Goal: Transaction & Acquisition: Purchase product/service

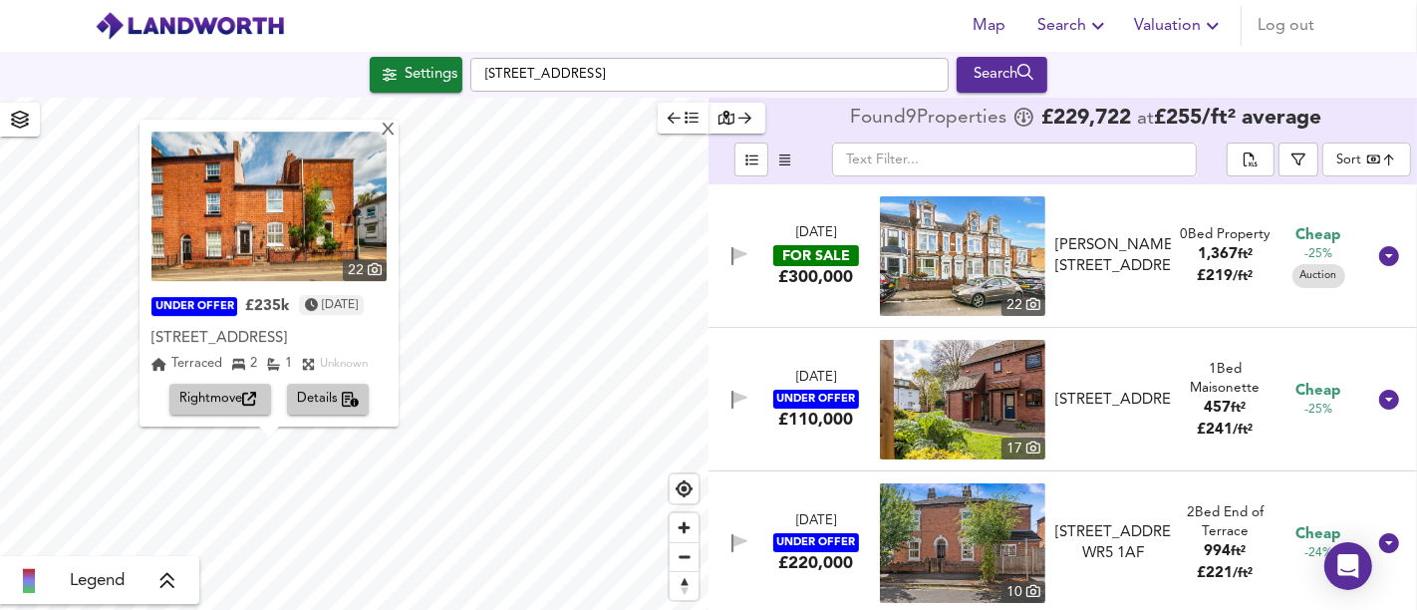
click at [463, 83] on div "Settings [STREET_ADDRESS] Search" at bounding box center [708, 75] width 1417 height 36
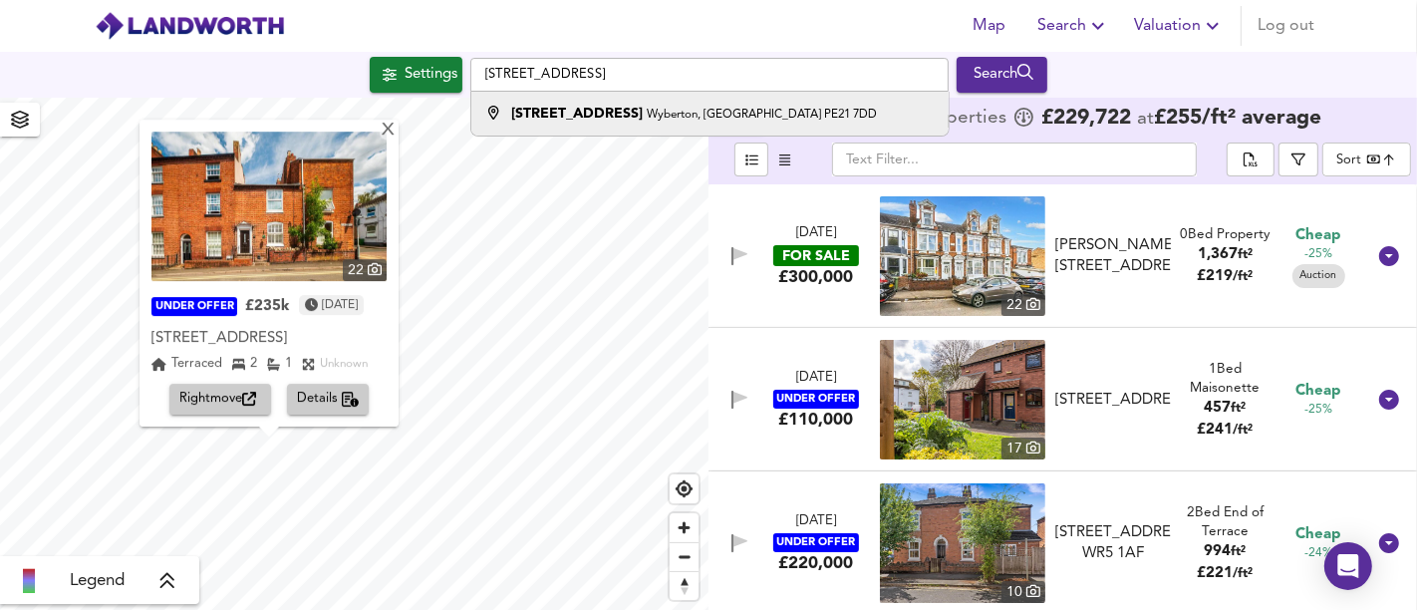
type input "[STREET_ADDRESS]"
click at [584, 102] on li "[STREET_ADDRESS]" at bounding box center [709, 114] width 476 height 44
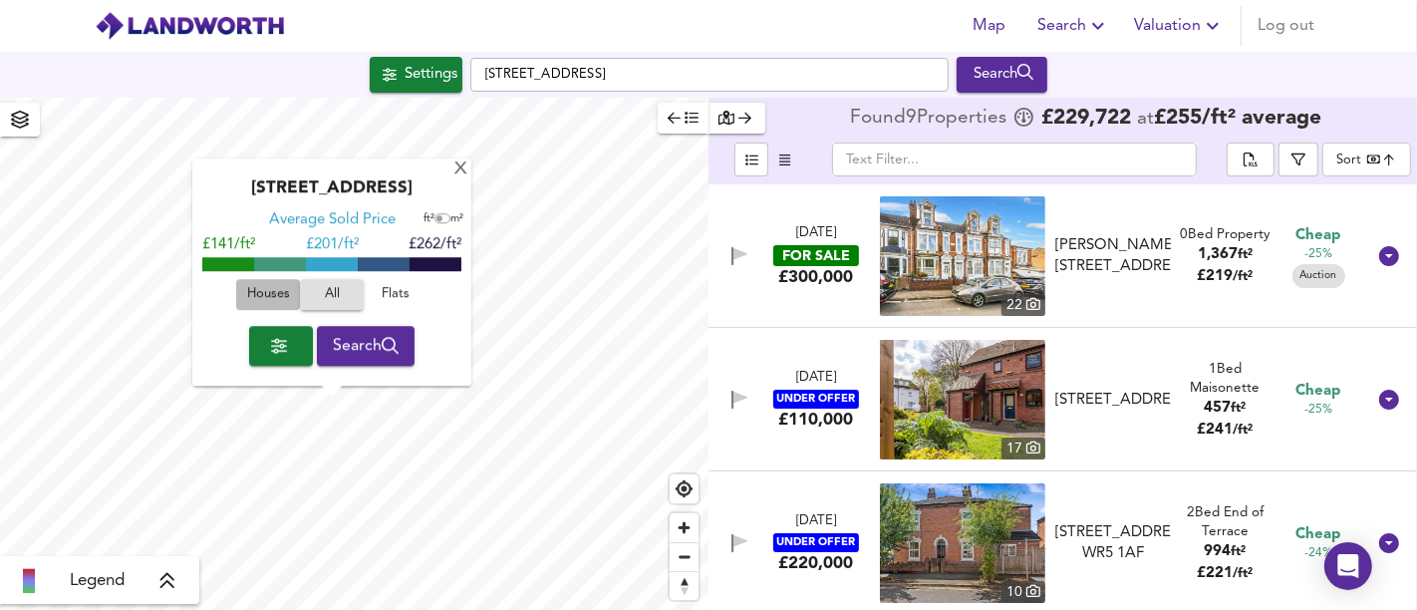
click at [256, 294] on span "Houses" at bounding box center [268, 295] width 54 height 23
click at [452, 166] on div "X" at bounding box center [460, 169] width 17 height 19
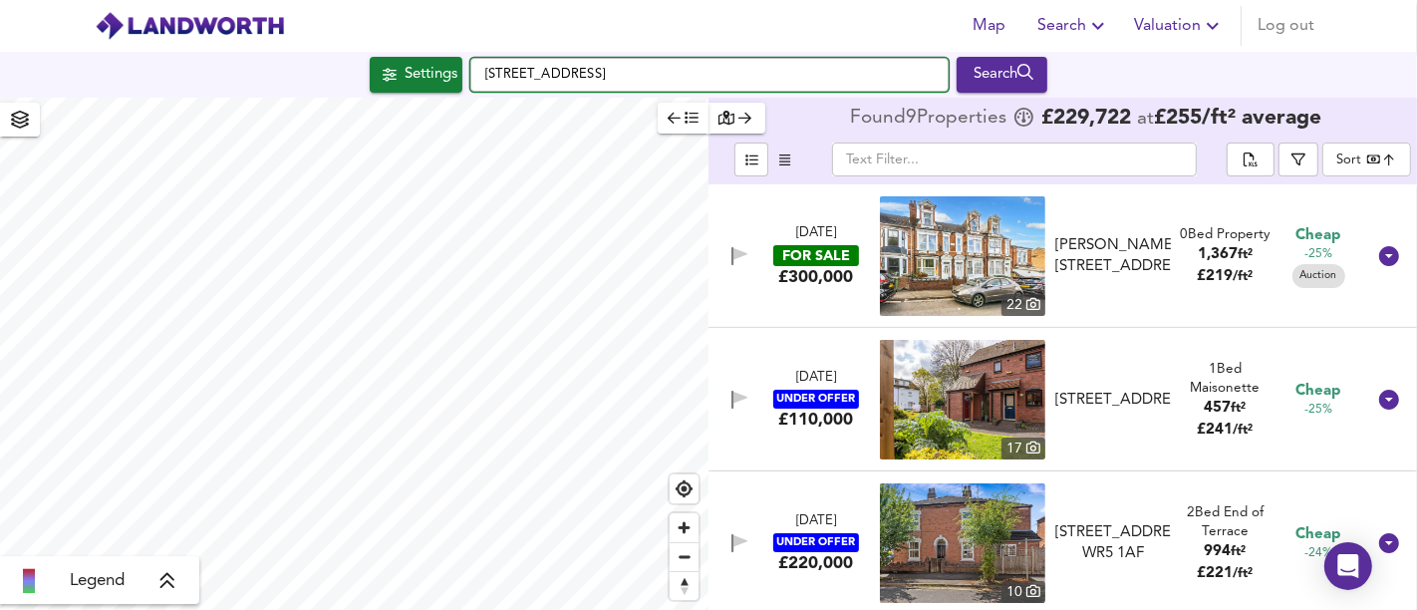
drag, startPoint x: 768, startPoint y: 60, endPoint x: 732, endPoint y: 67, distance: 36.5
click at [731, 67] on input "[STREET_ADDRESS]" at bounding box center [709, 75] width 478 height 34
click at [874, 81] on input "[STREET_ADDRESS]" at bounding box center [709, 75] width 478 height 34
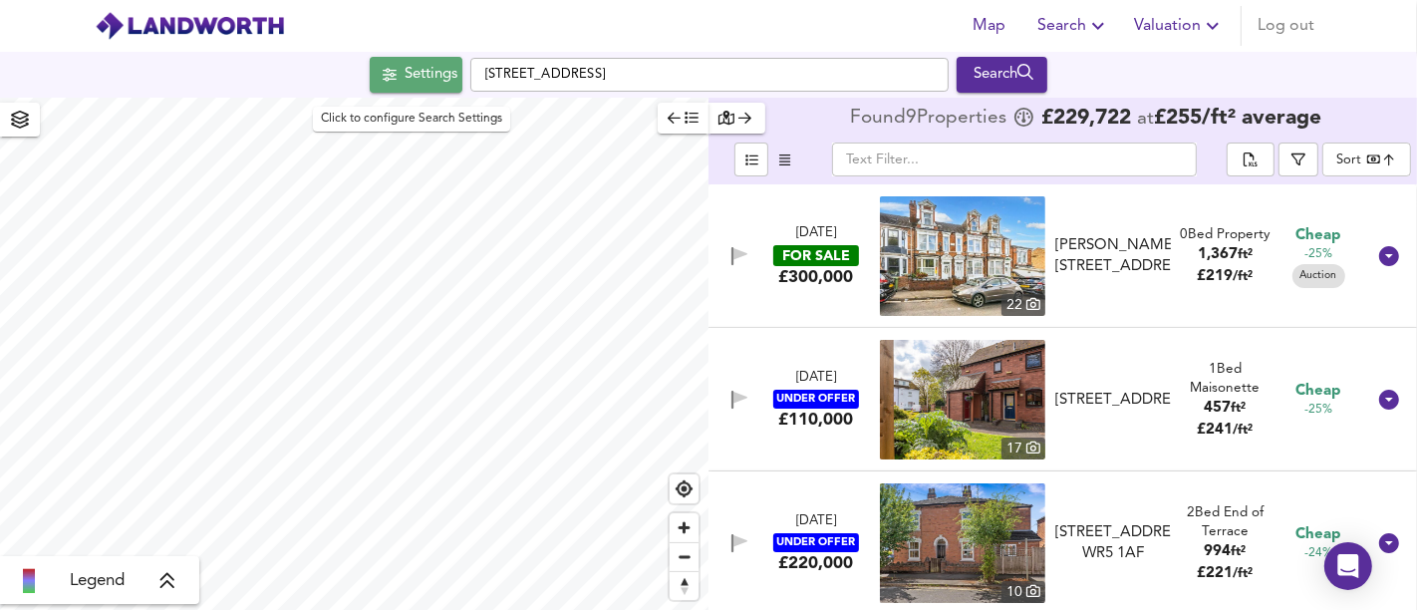
click at [405, 63] on div "Settings" at bounding box center [431, 75] width 53 height 26
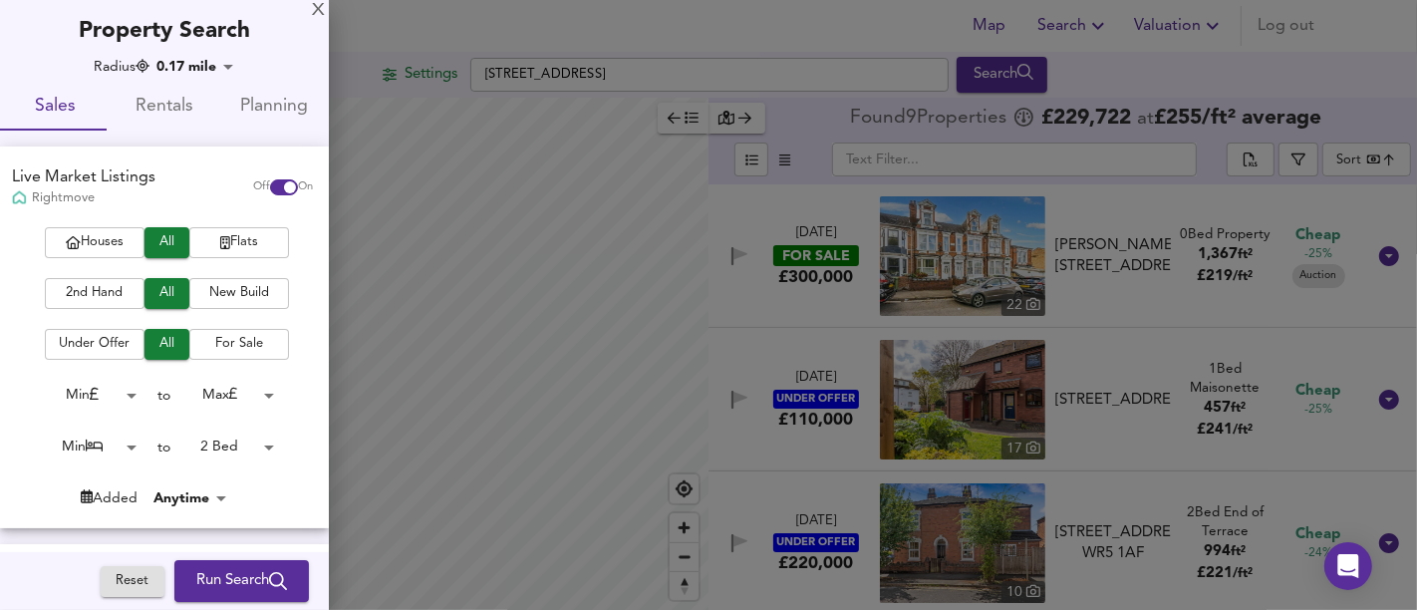
click at [216, 440] on body "Map Search Valuation Log out Settings [STREET_ADDRESS] Search Legend Found 9 Pr…" at bounding box center [708, 305] width 1417 height 610
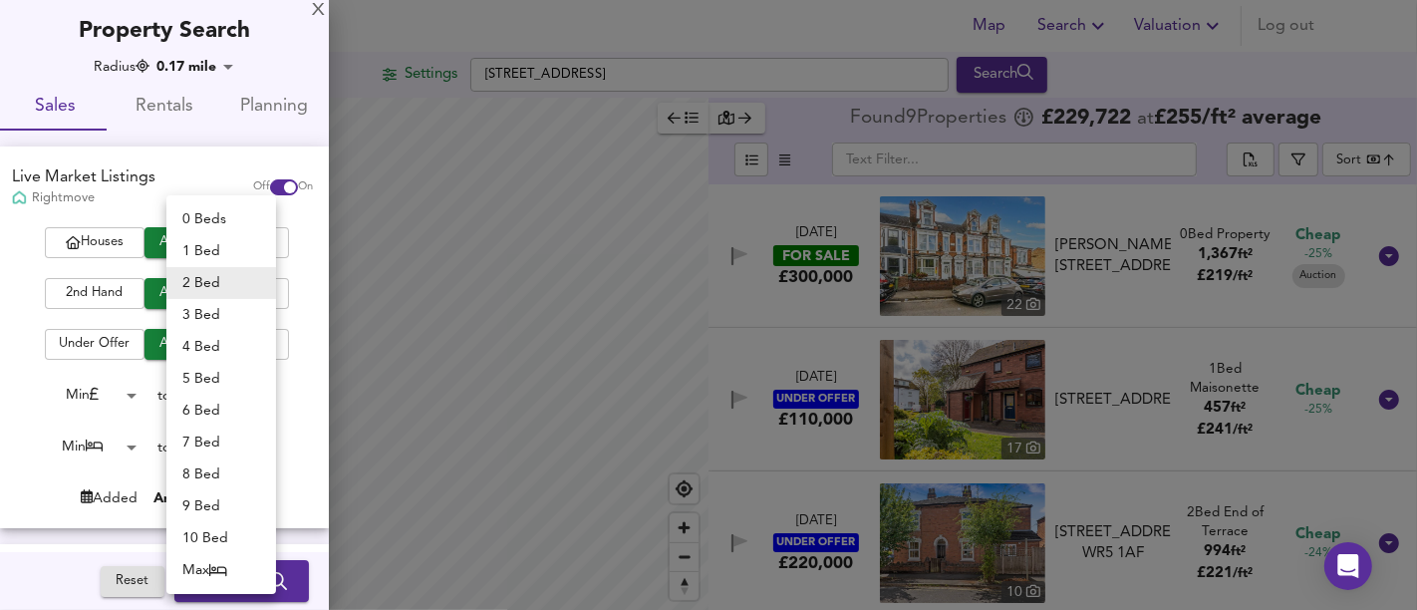
click at [195, 608] on div at bounding box center [708, 305] width 1417 height 610
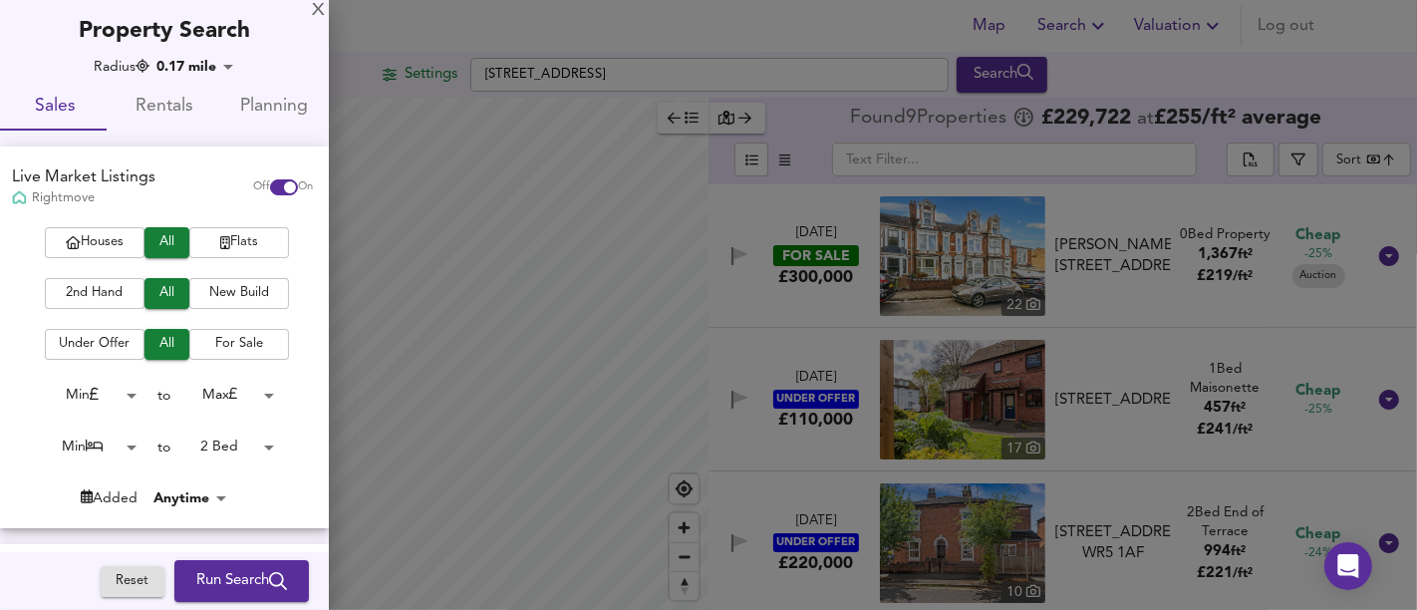
click at [247, 456] on body "Map Search Valuation Log out Settings [STREET_ADDRESS] Search Legend Found 9 Pr…" at bounding box center [708, 305] width 1417 height 610
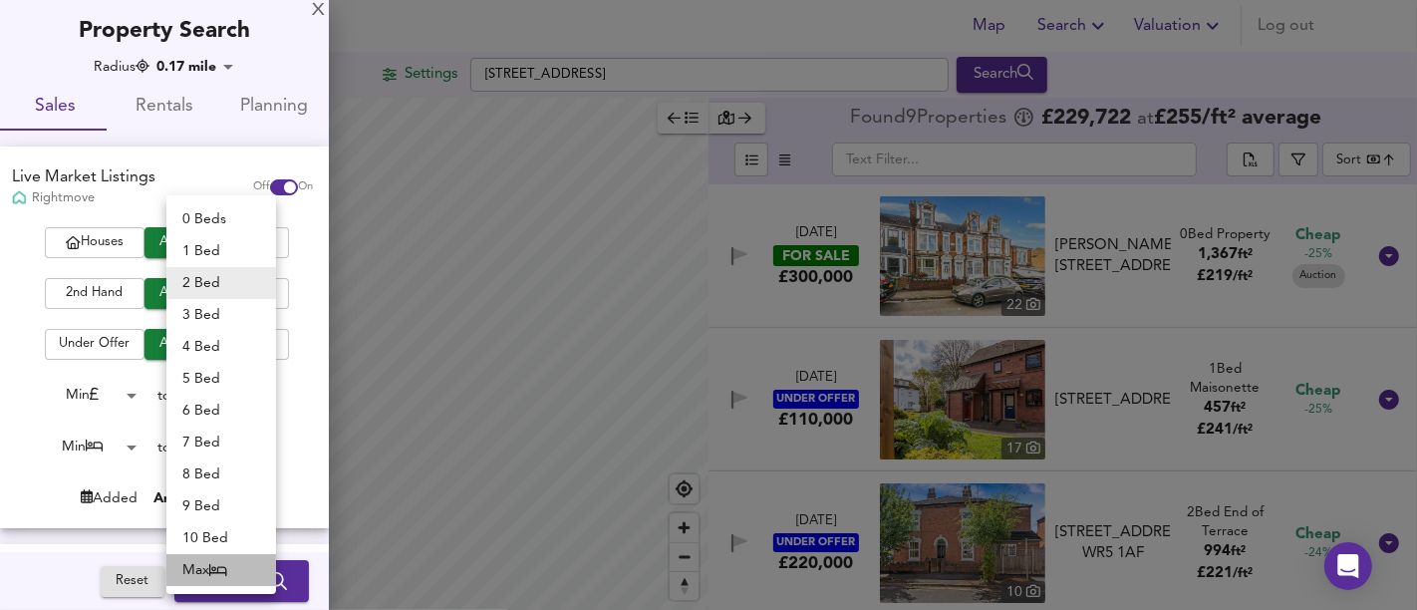
click at [220, 576] on icon at bounding box center [218, 570] width 18 height 14
type input "50"
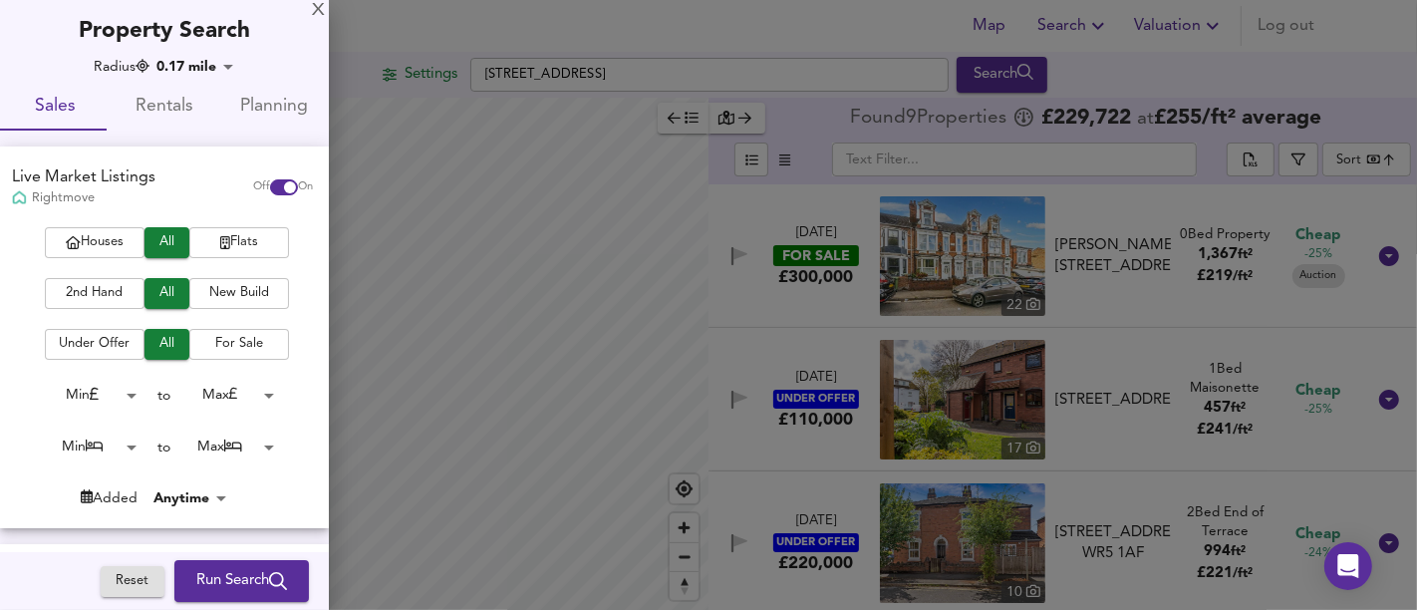
click at [219, 561] on button "Run Search" at bounding box center [241, 581] width 135 height 42
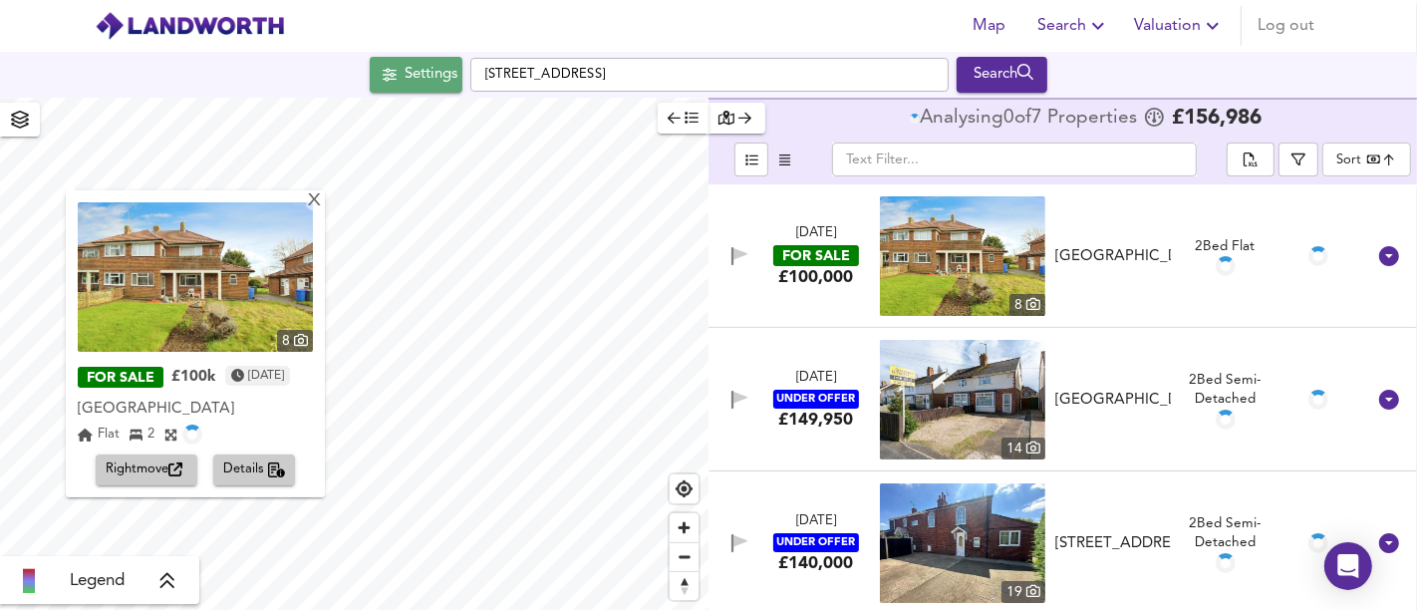
click at [405, 72] on div "Settings" at bounding box center [431, 75] width 53 height 26
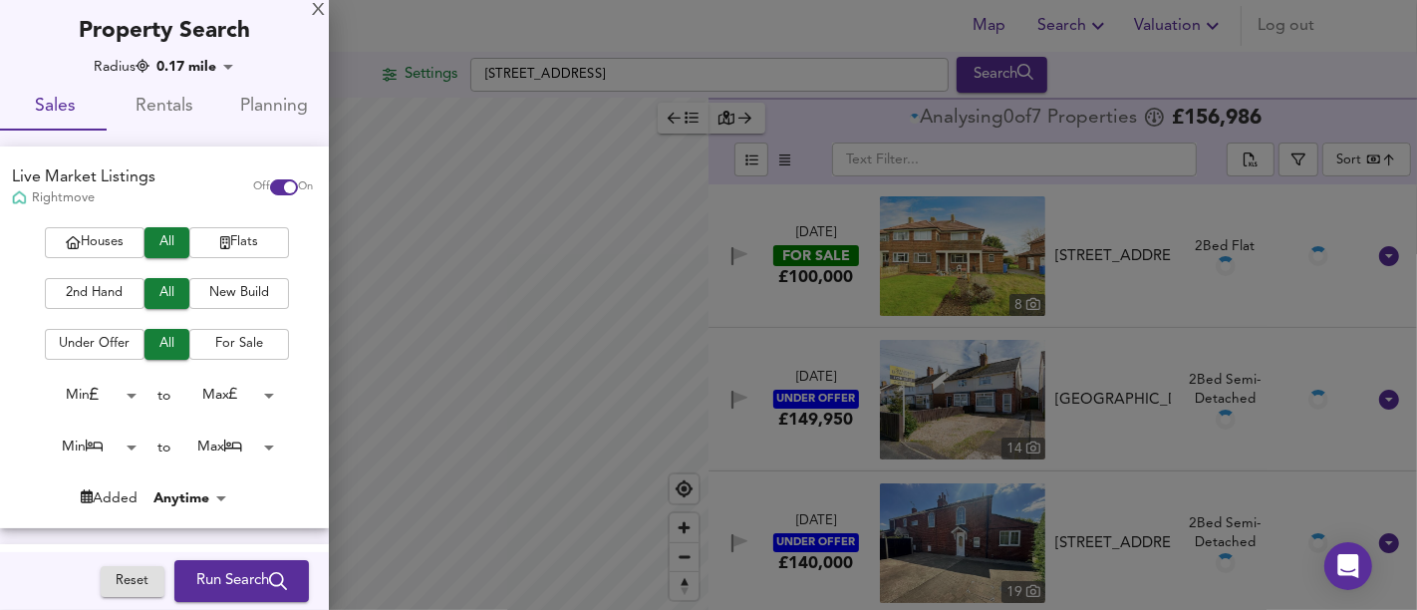
click at [111, 309] on div "Houses All Flats 2nd Hand All New Build Under Offer All For Sale Min 0 to Max 2…" at bounding box center [164, 377] width 329 height 300
click at [93, 240] on span "Houses" at bounding box center [95, 242] width 80 height 23
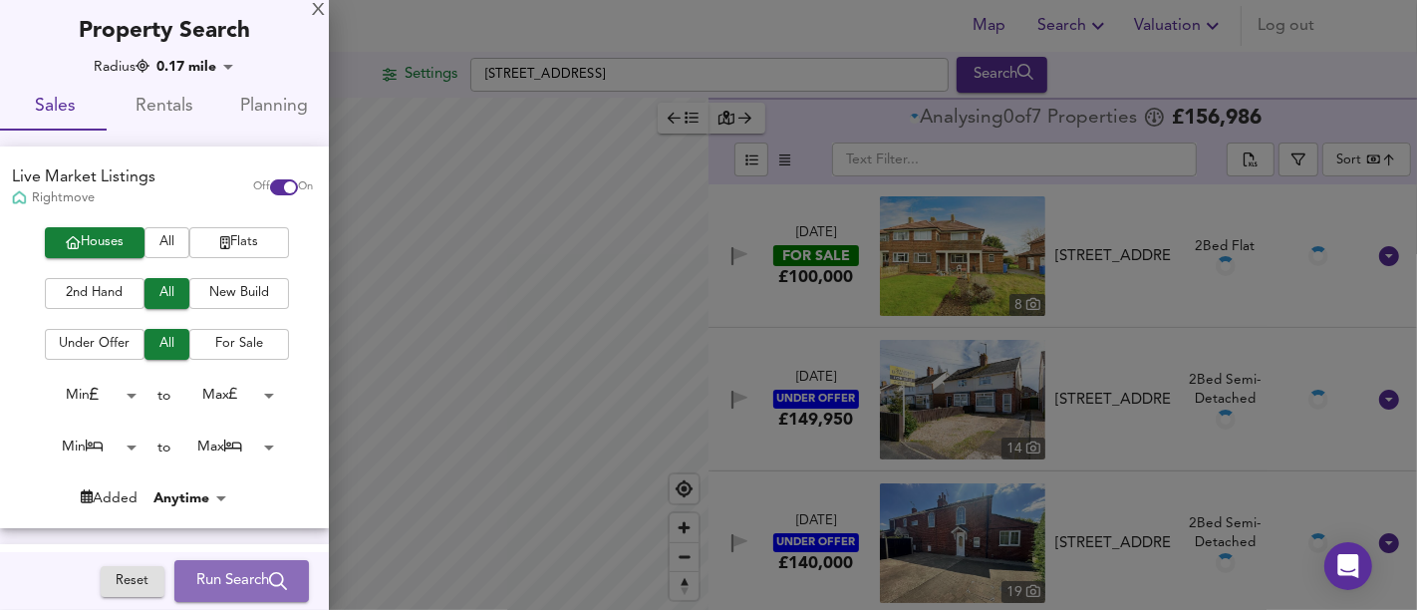
click at [229, 584] on span "Run Search" at bounding box center [241, 581] width 91 height 26
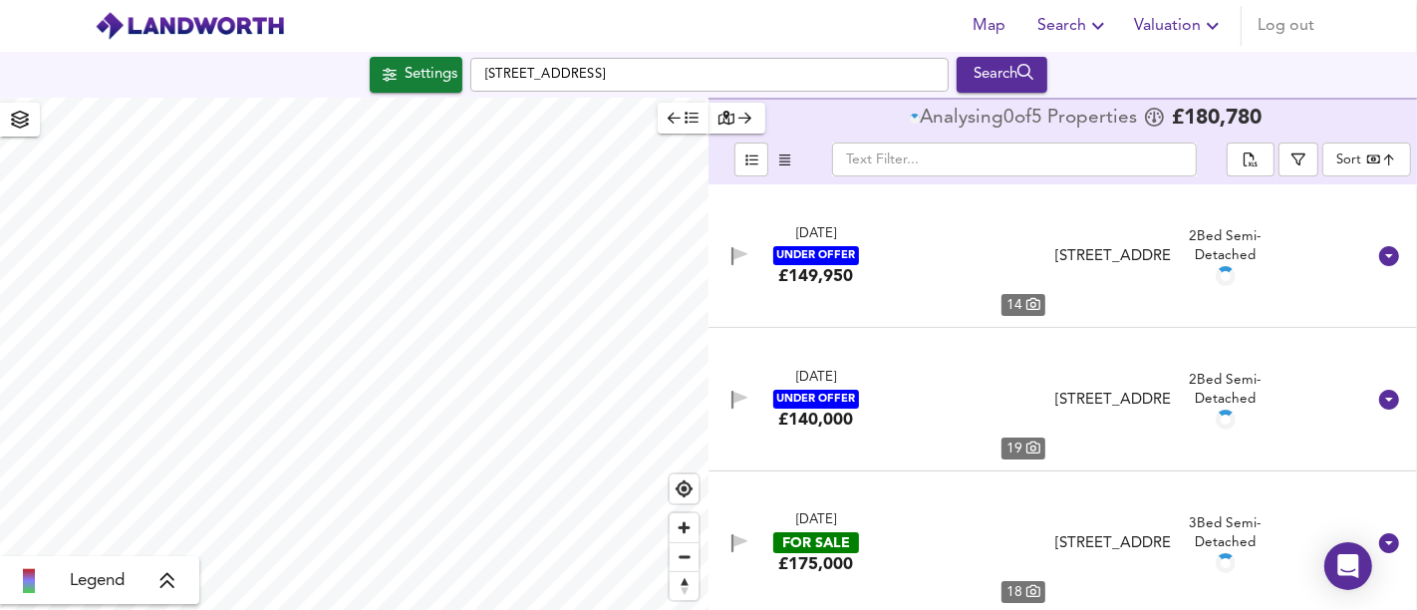
type input "bestdeal"
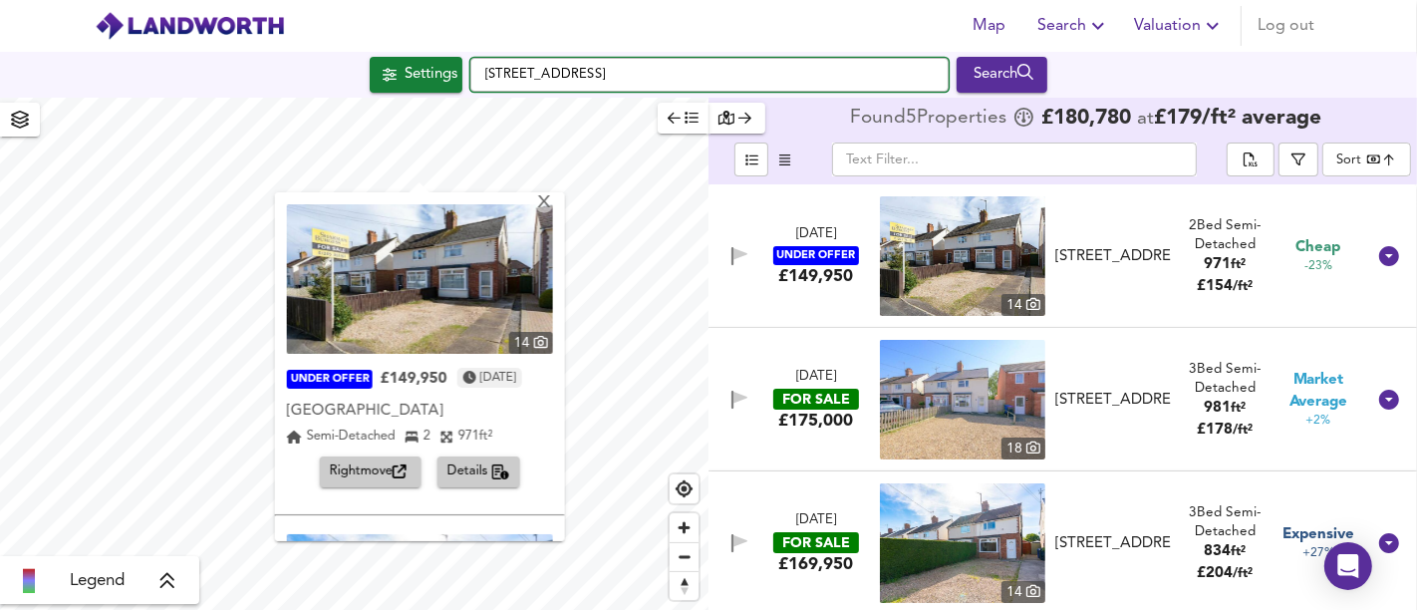
drag, startPoint x: 843, startPoint y: 71, endPoint x: 475, endPoint y: 72, distance: 367.6
click at [475, 72] on input "[STREET_ADDRESS]" at bounding box center [709, 75] width 478 height 34
paste input "[STREET_ADDRESS]"
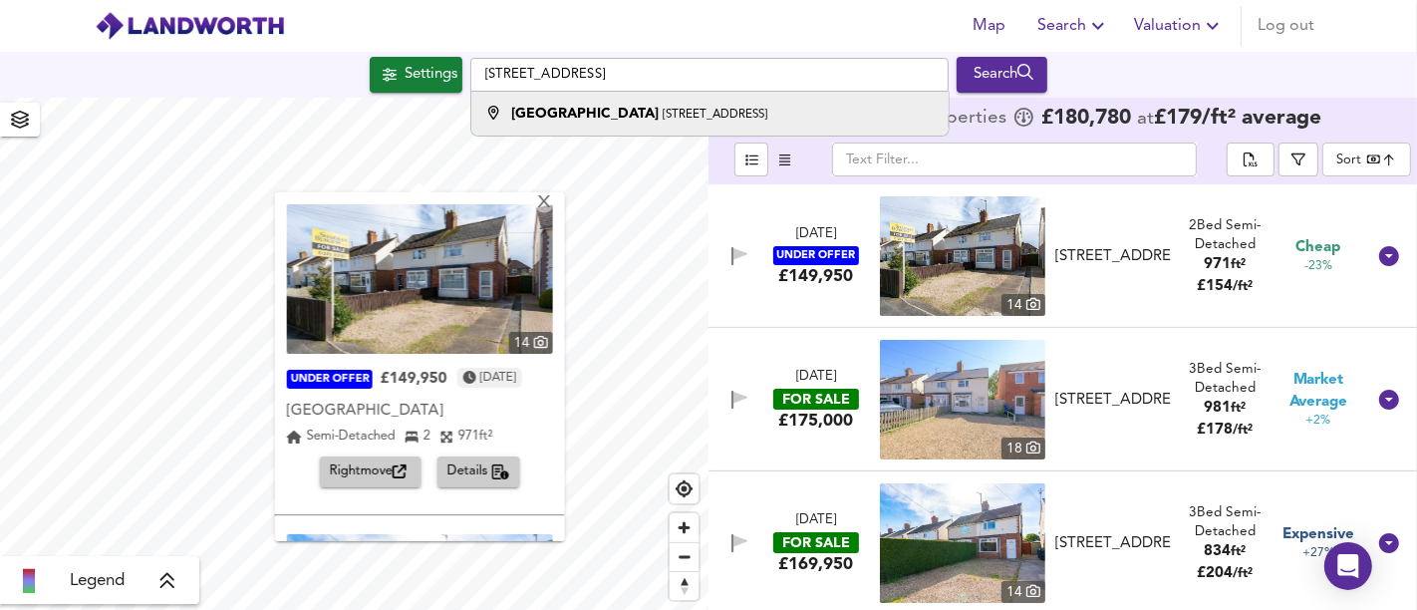
click at [579, 117] on strong "[GEOGRAPHIC_DATA]" at bounding box center [584, 114] width 147 height 14
type input "[STREET_ADDRESS]"
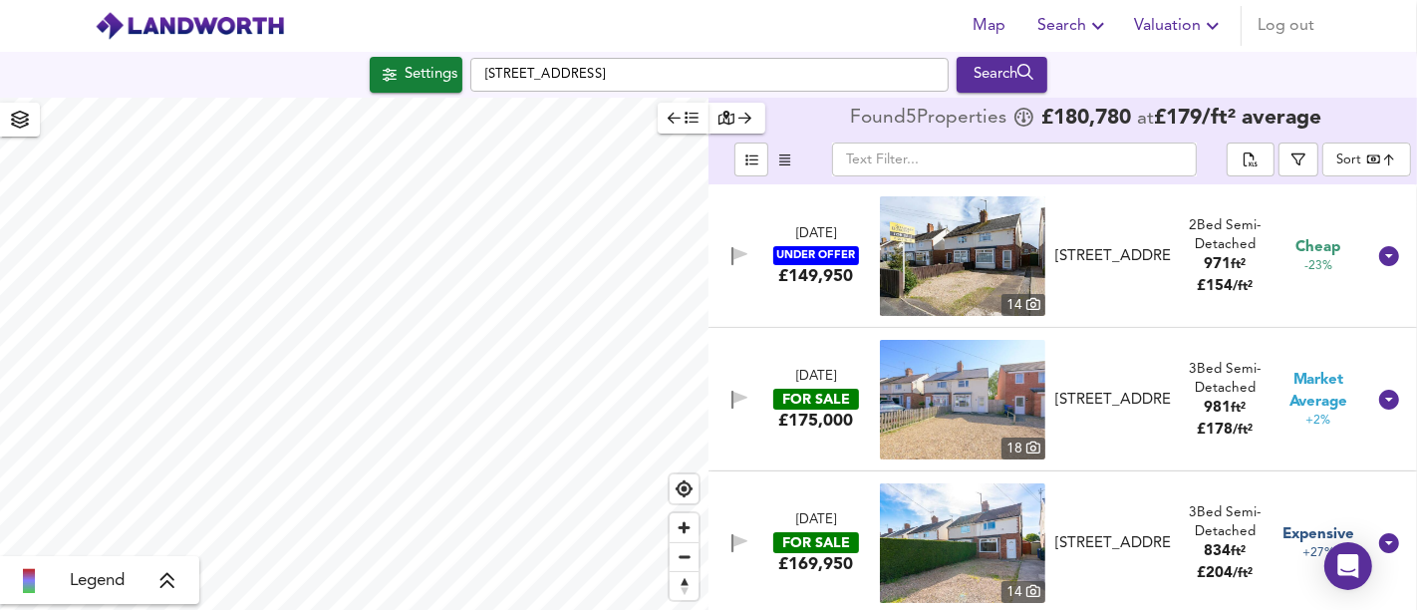
click at [408, 94] on div "[STREET_ADDRESS] Search" at bounding box center [708, 75] width 1417 height 46
click at [405, 87] on div "Settings" at bounding box center [431, 75] width 53 height 26
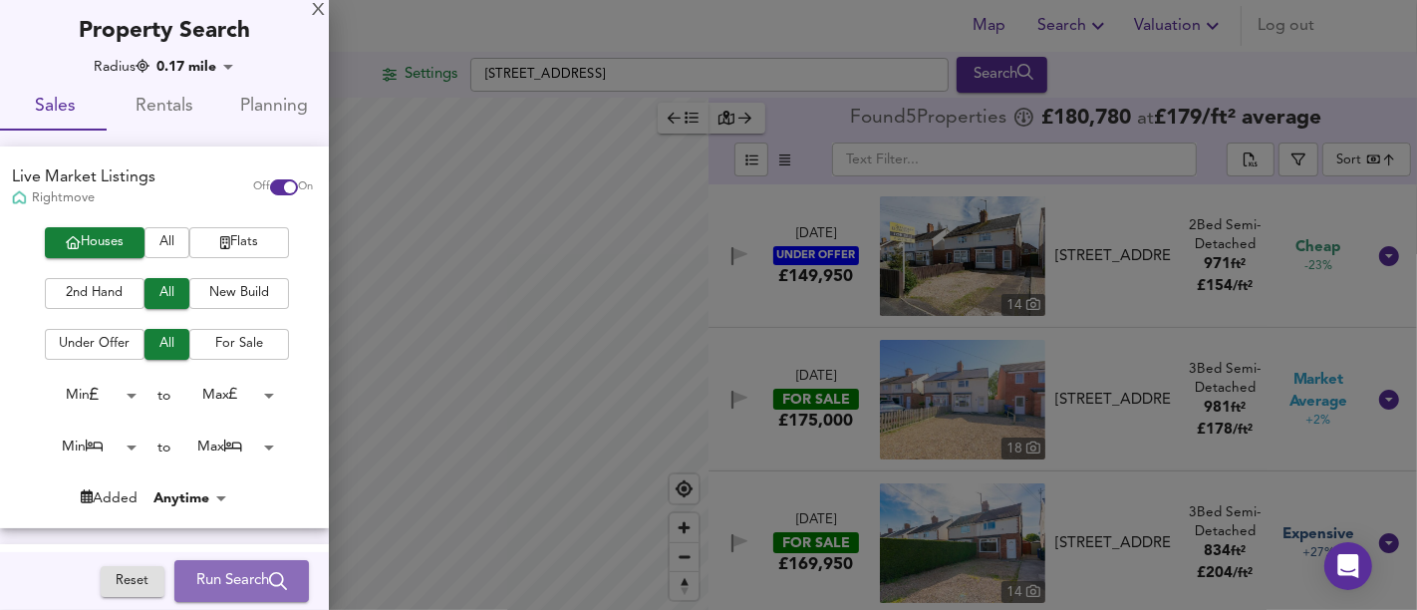
click at [219, 587] on span "Run Search" at bounding box center [241, 581] width 91 height 26
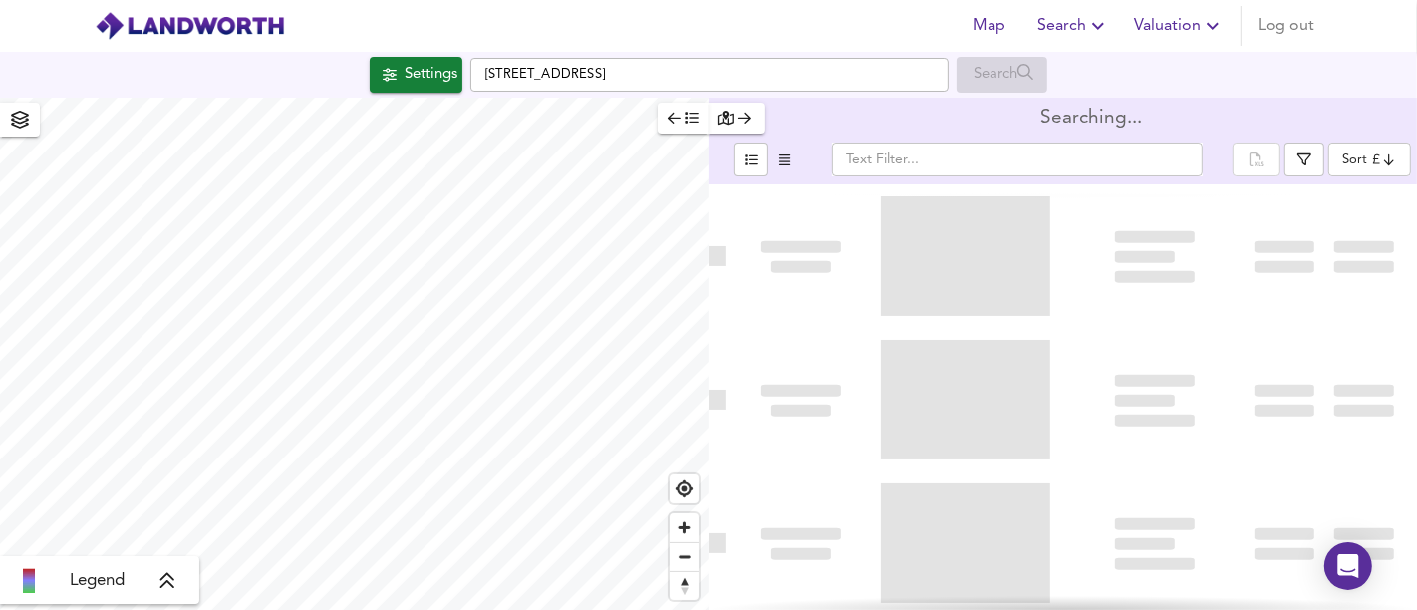
type input "bestdeal"
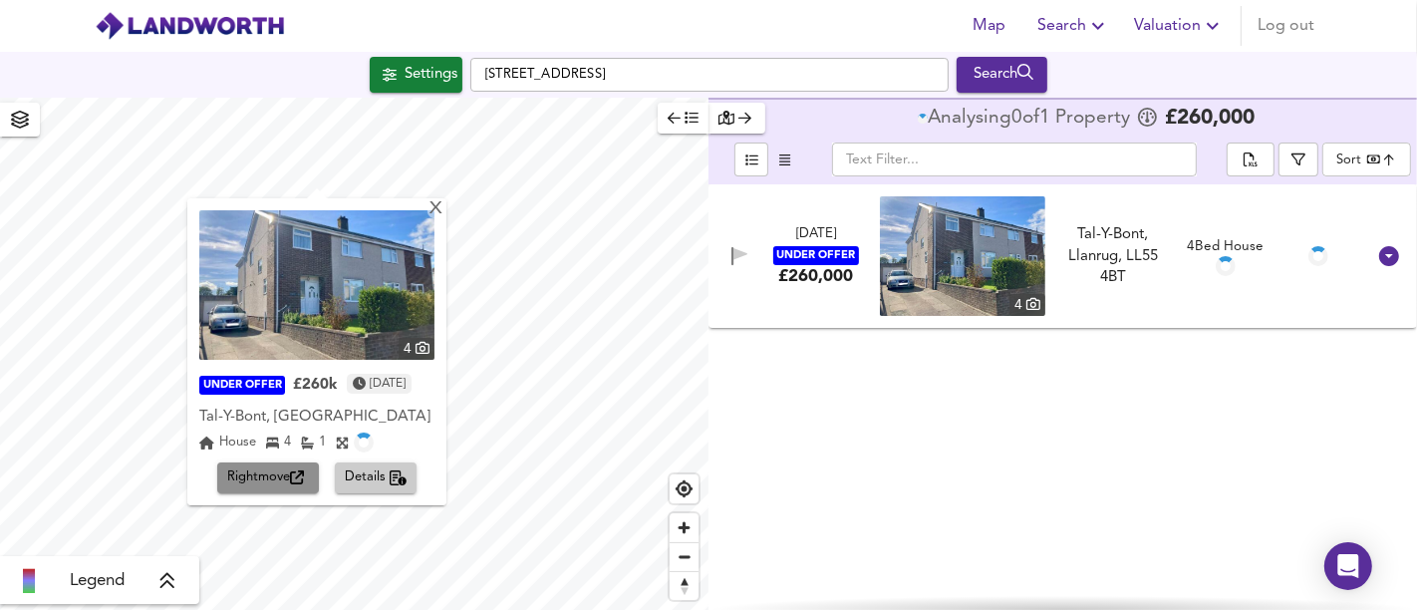
click at [267, 468] on span "Rightmove" at bounding box center [268, 477] width 82 height 23
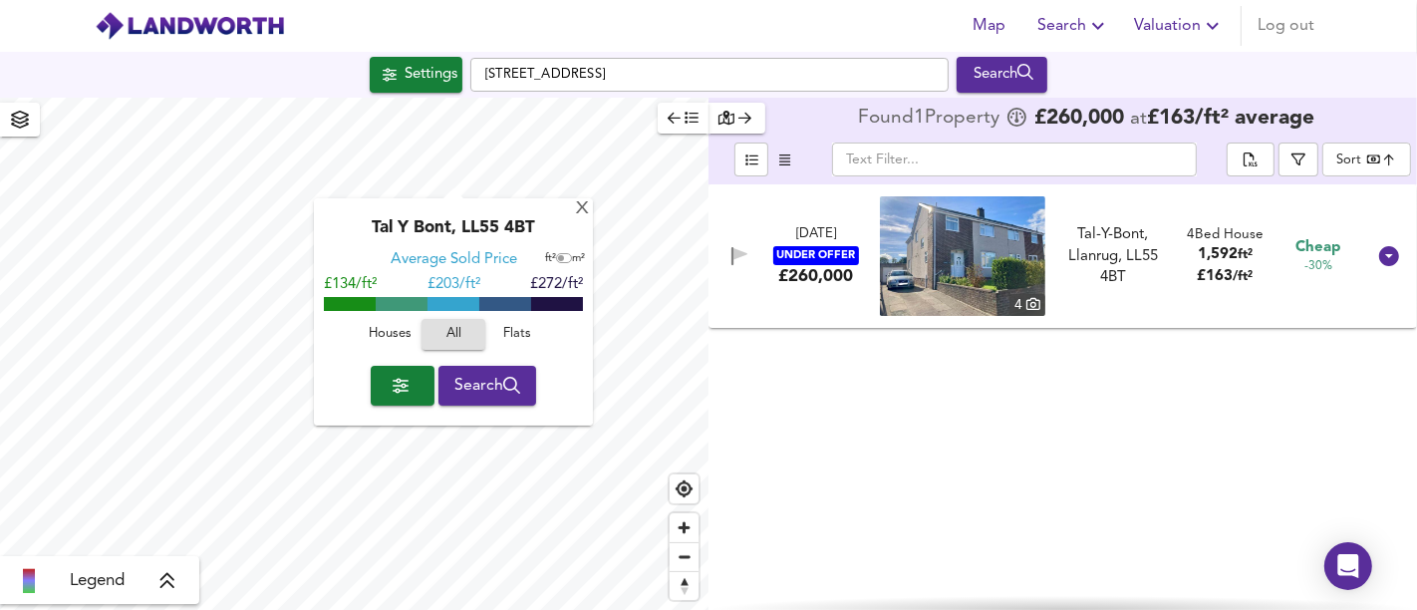
click at [579, 217] on div "X" at bounding box center [582, 209] width 17 height 19
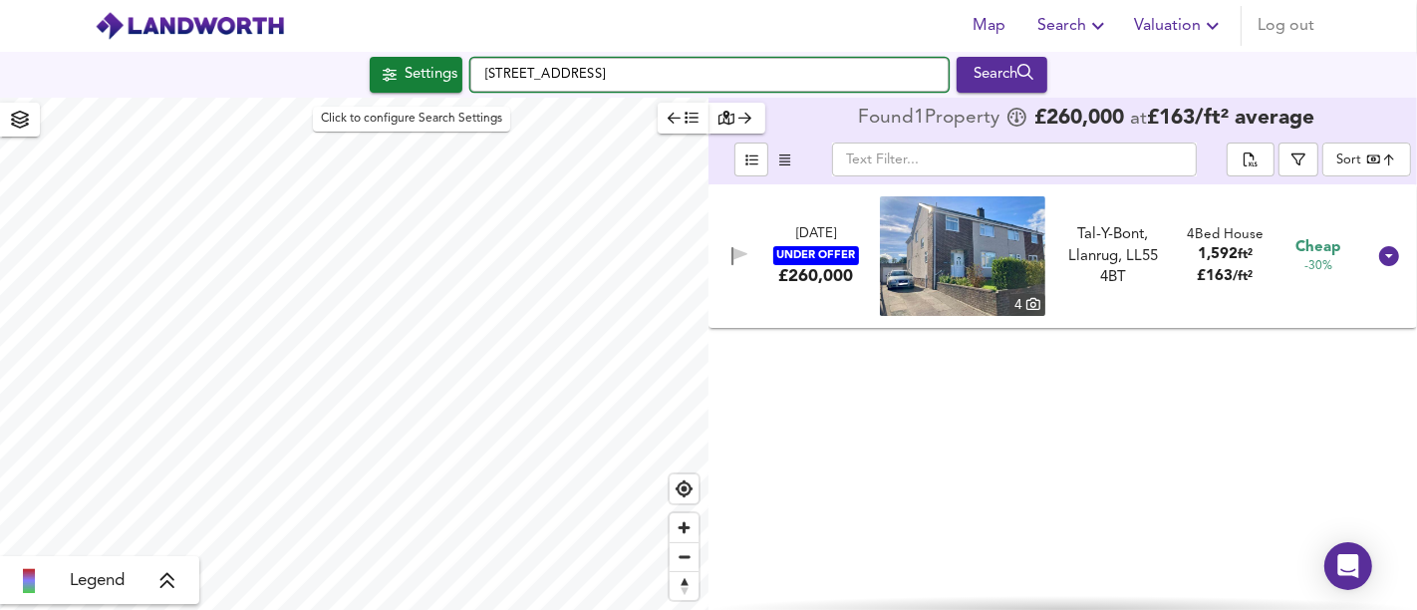
drag, startPoint x: 800, startPoint y: 76, endPoint x: 446, endPoint y: 58, distance: 354.2
click at [446, 58] on div "[STREET_ADDRESS] Search" at bounding box center [708, 75] width 1417 height 36
paste input "[STREET_ADDRESS]"
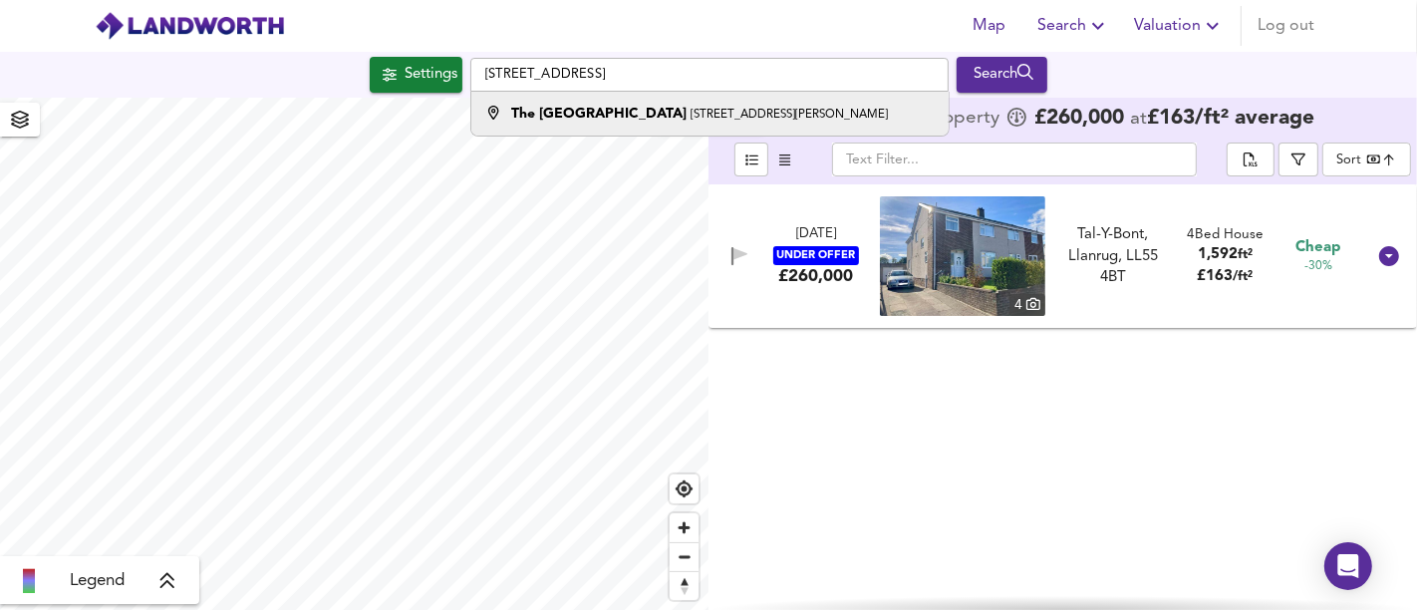
click at [592, 112] on strong "The [GEOGRAPHIC_DATA]" at bounding box center [598, 114] width 175 height 14
type input "[STREET_ADDRESS][PERSON_NAME]"
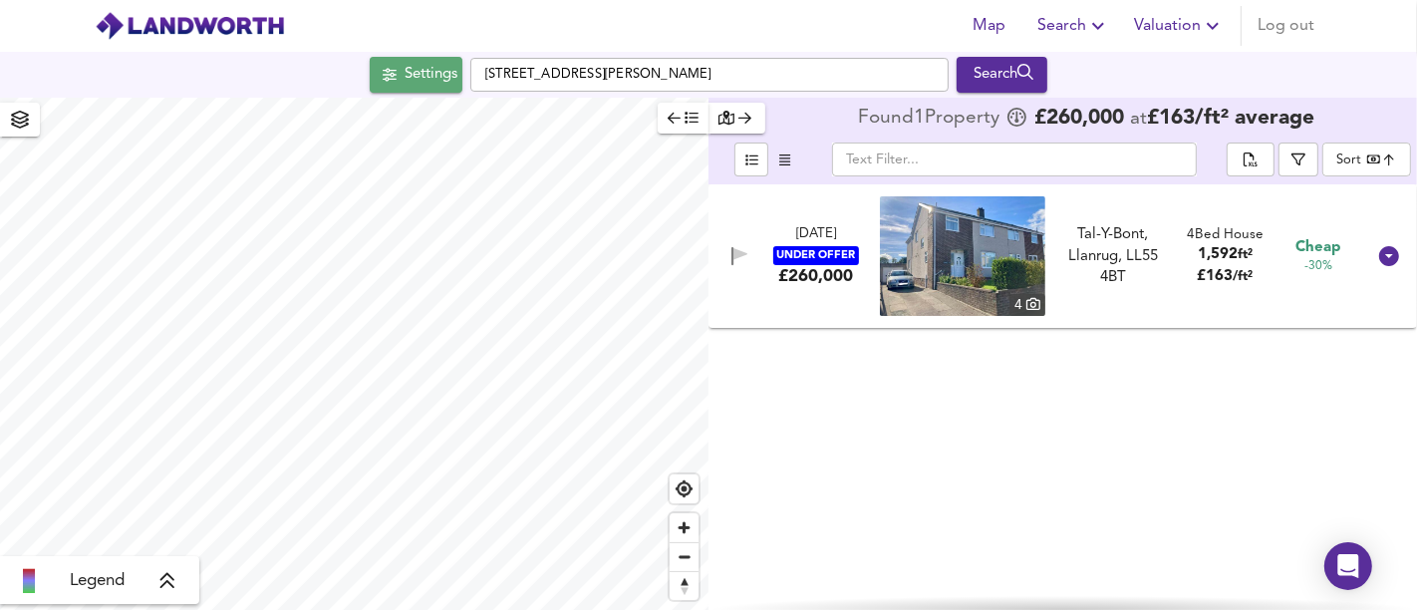
click at [407, 66] on div "Settings" at bounding box center [431, 75] width 53 height 26
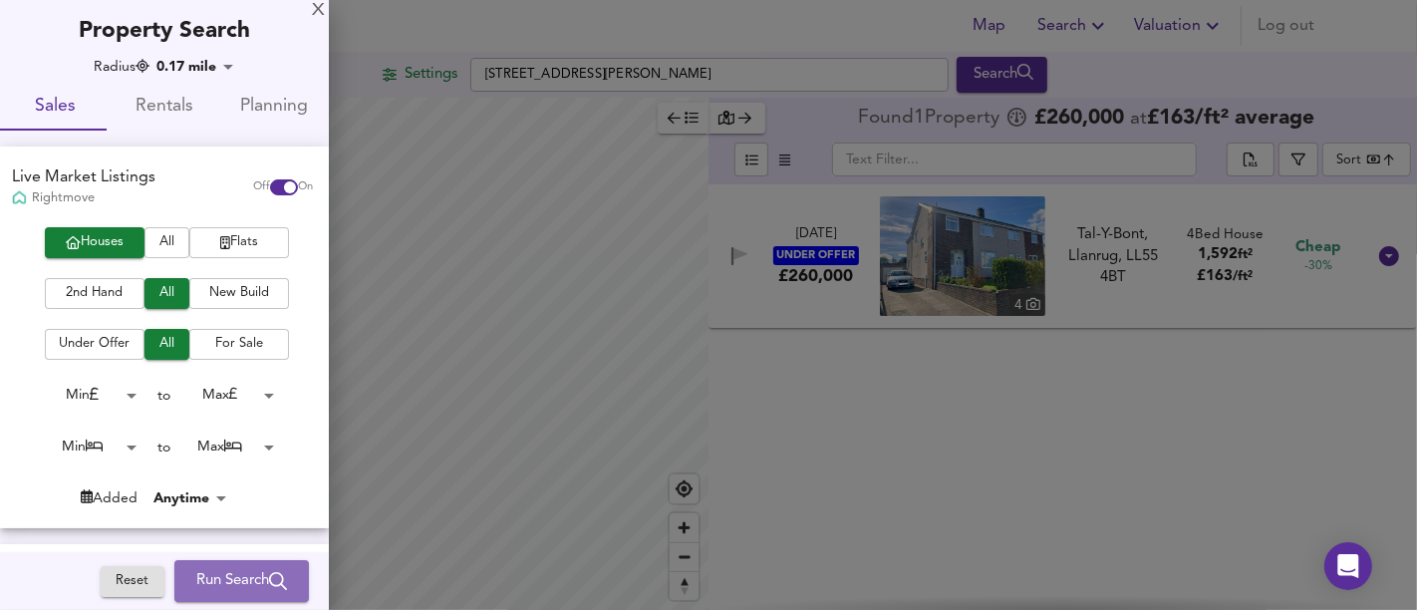
click at [224, 588] on span "Run Search" at bounding box center [241, 581] width 91 height 26
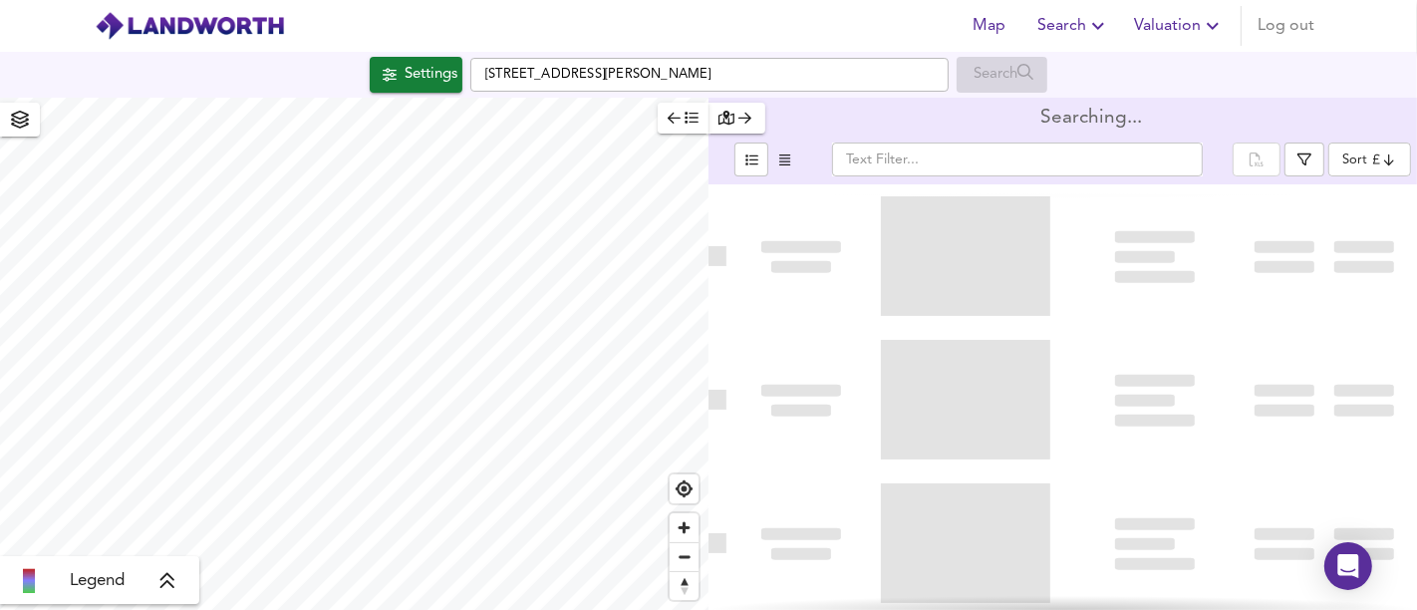
type input "bestdeal"
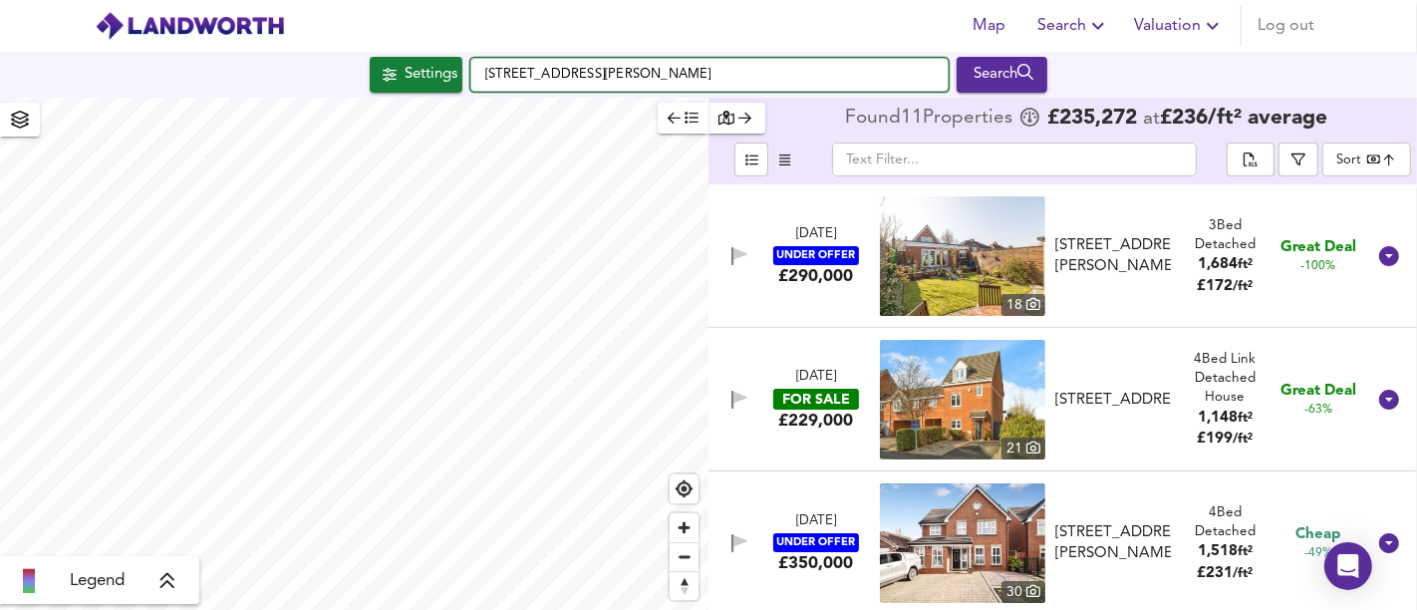
drag, startPoint x: 830, startPoint y: 71, endPoint x: 463, endPoint y: 73, distance: 366.7
click at [463, 73] on div "Settings [STREET_ADDRESS][PERSON_NAME] Search" at bounding box center [708, 75] width 1417 height 36
paste input "[PERSON_NAME]-on-Swale, [STREET_ADDRESS]"
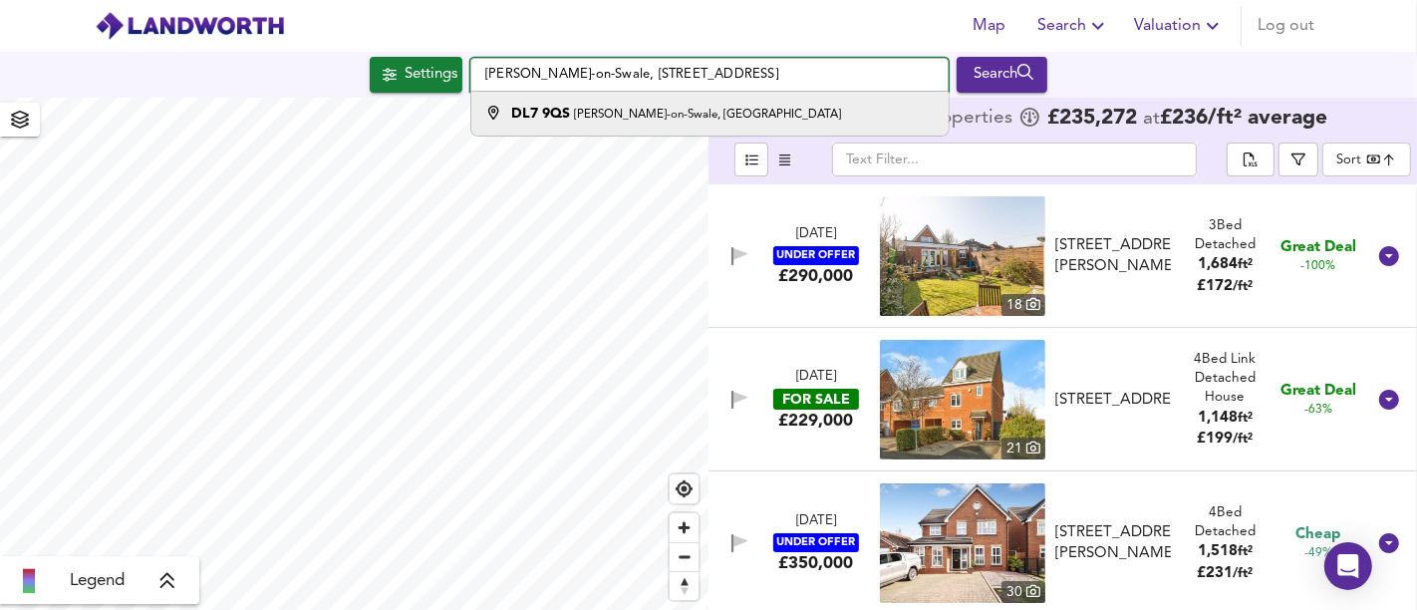
type input "[PERSON_NAME]-on-Swale, [STREET_ADDRESS]"
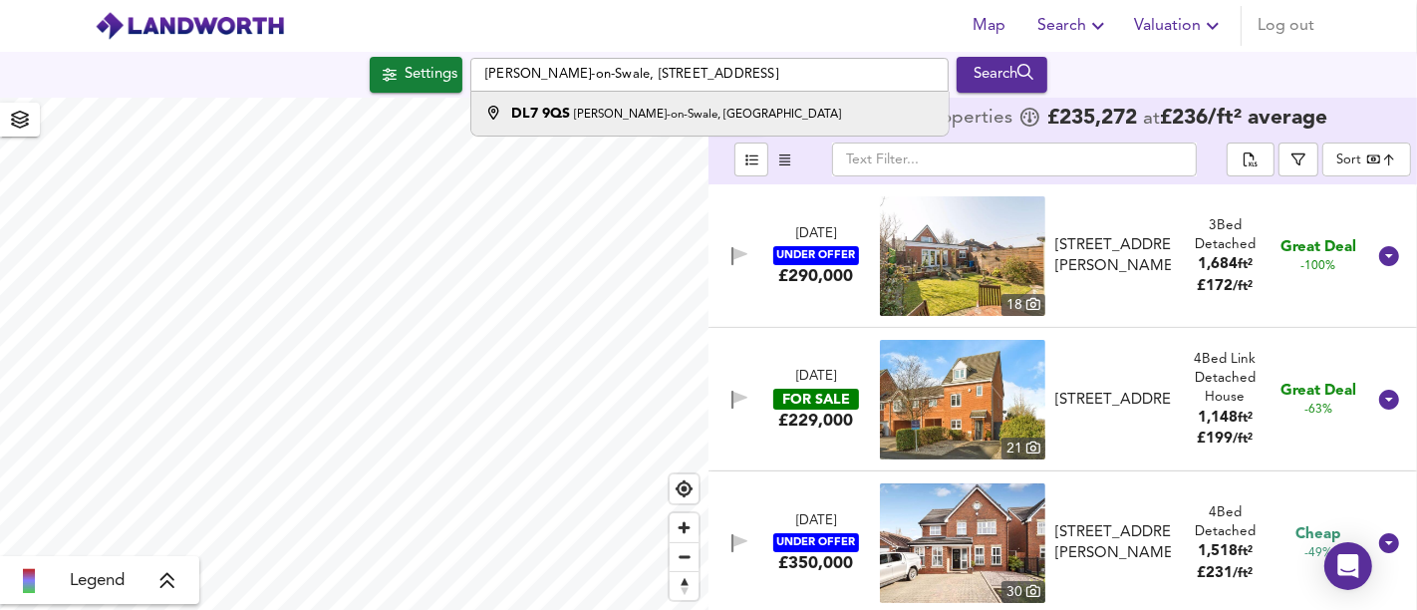
click at [646, 120] on small "[PERSON_NAME]-on-Swale, [GEOGRAPHIC_DATA]" at bounding box center [707, 115] width 267 height 12
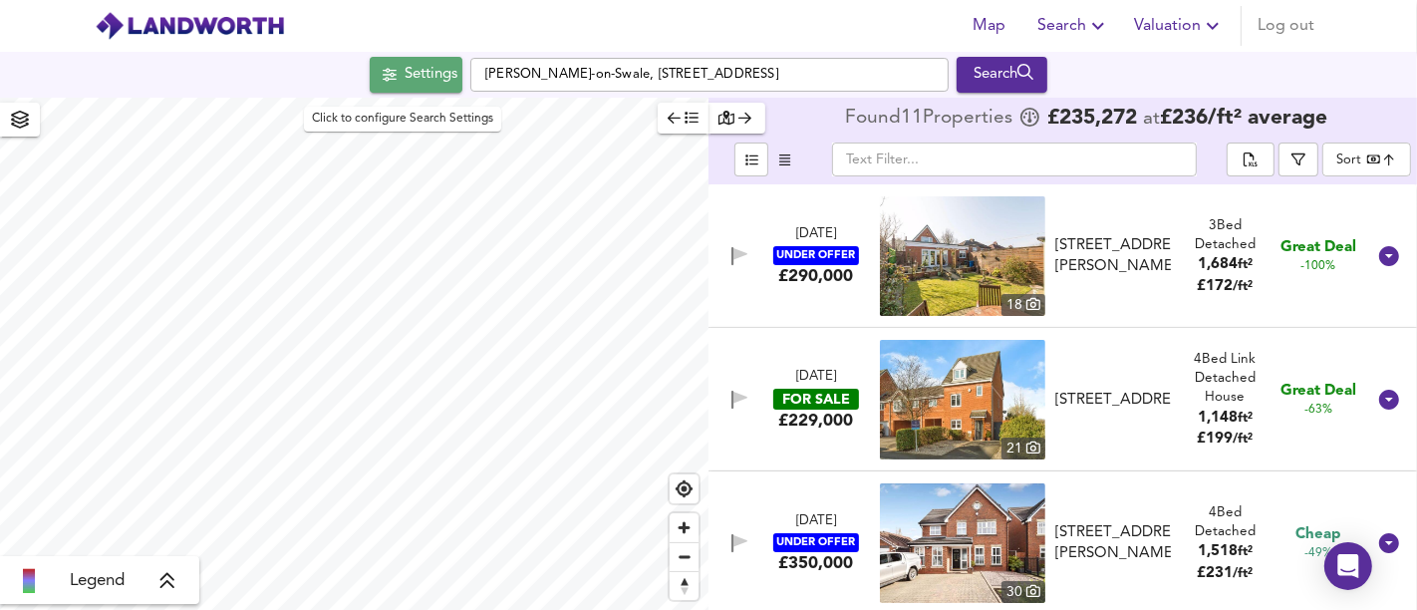
click at [423, 77] on div "Settings" at bounding box center [431, 75] width 53 height 26
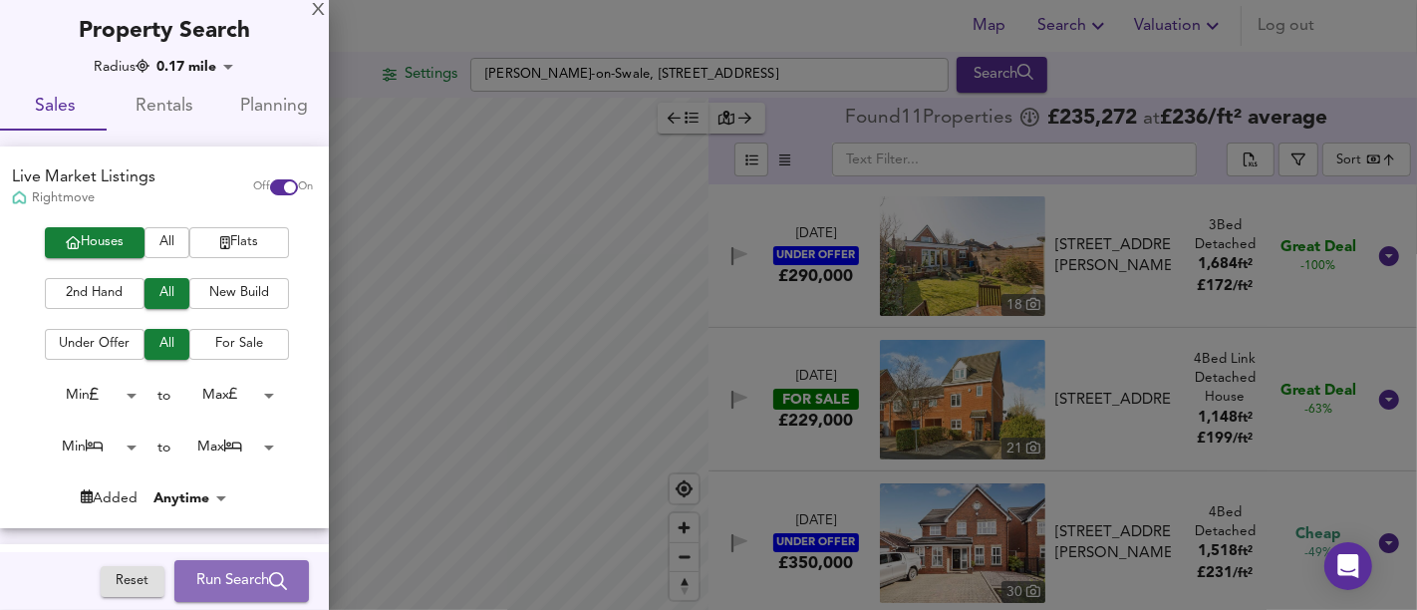
click at [255, 582] on span "Run Search" at bounding box center [241, 581] width 91 height 26
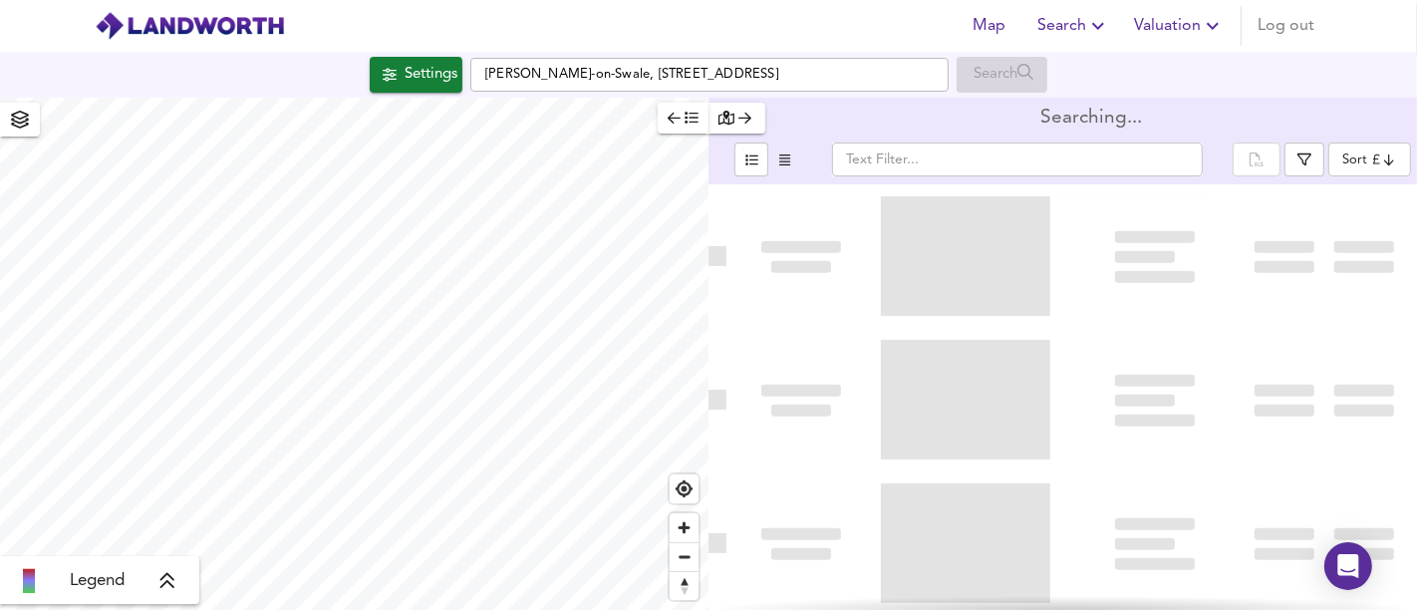
type input "bestdeal"
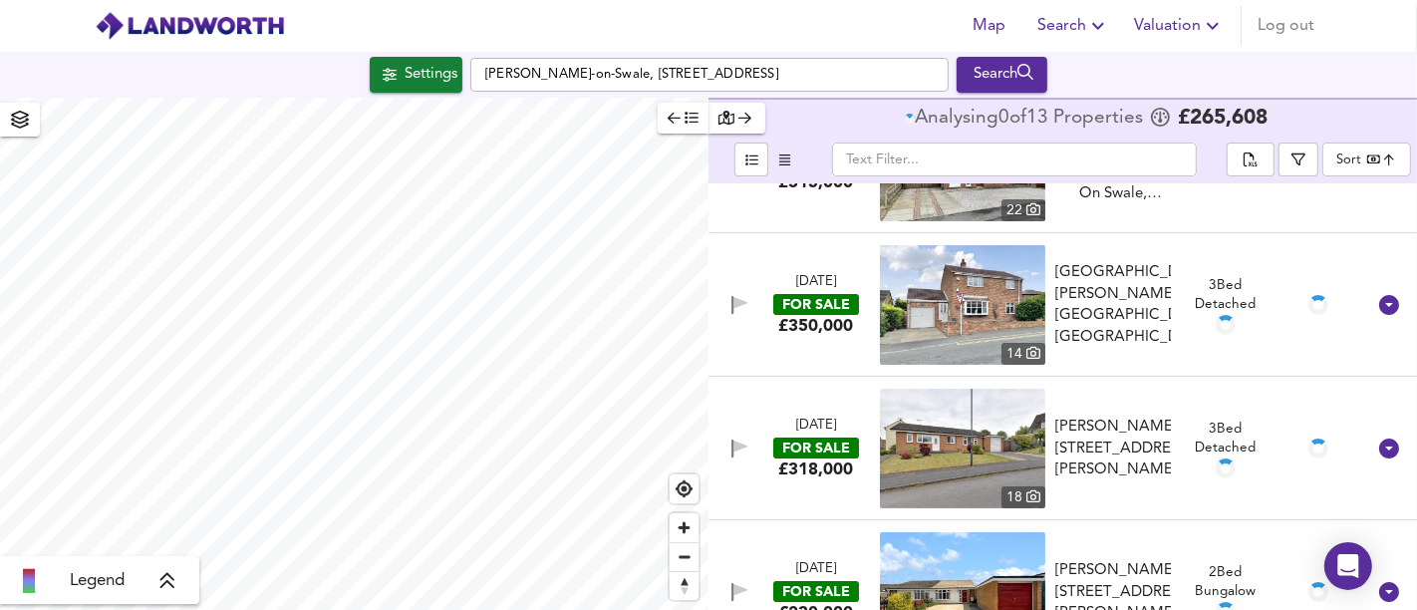
scroll to position [111, 0]
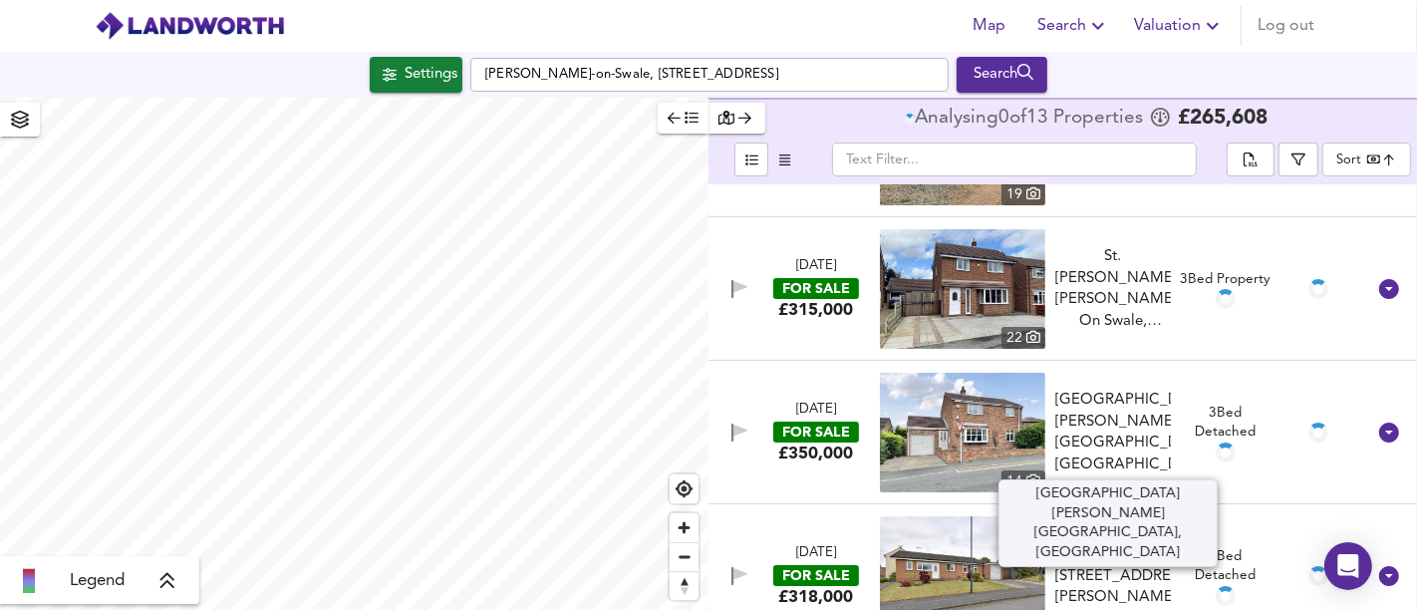
click at [1113, 414] on div "[GEOGRAPHIC_DATA][PERSON_NAME][GEOGRAPHIC_DATA], [GEOGRAPHIC_DATA]" at bounding box center [1113, 433] width 116 height 86
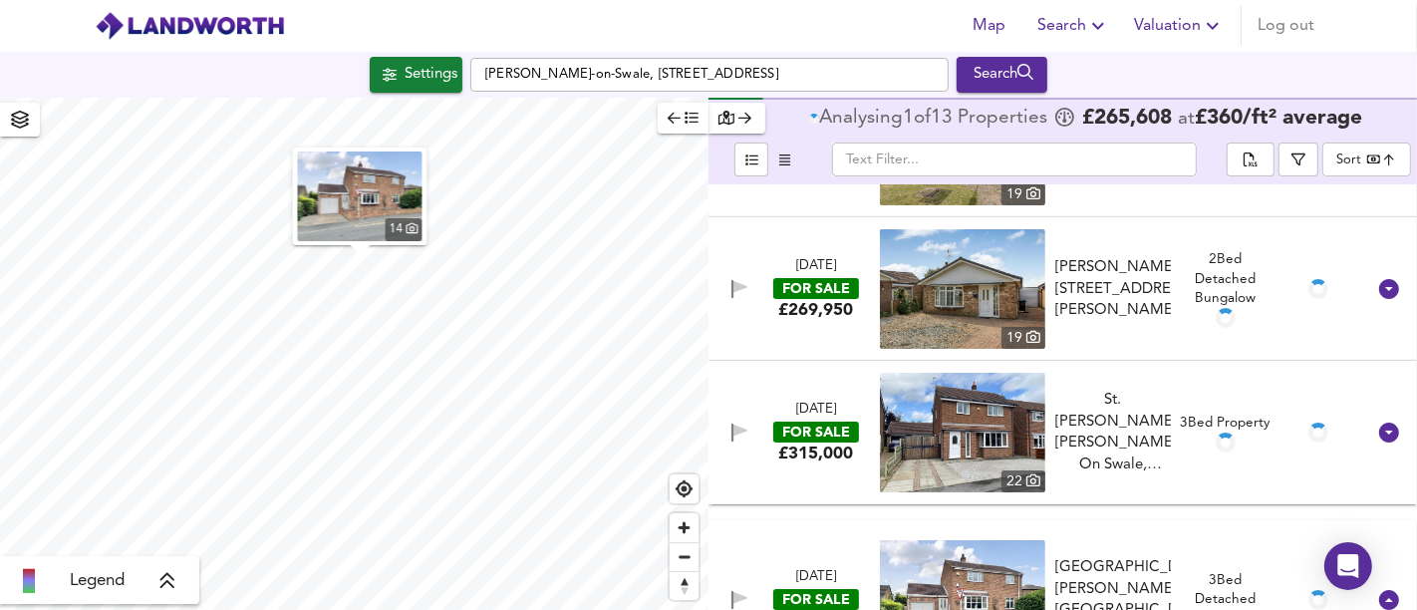
click at [350, 201] on img "button" at bounding box center [360, 196] width 125 height 90
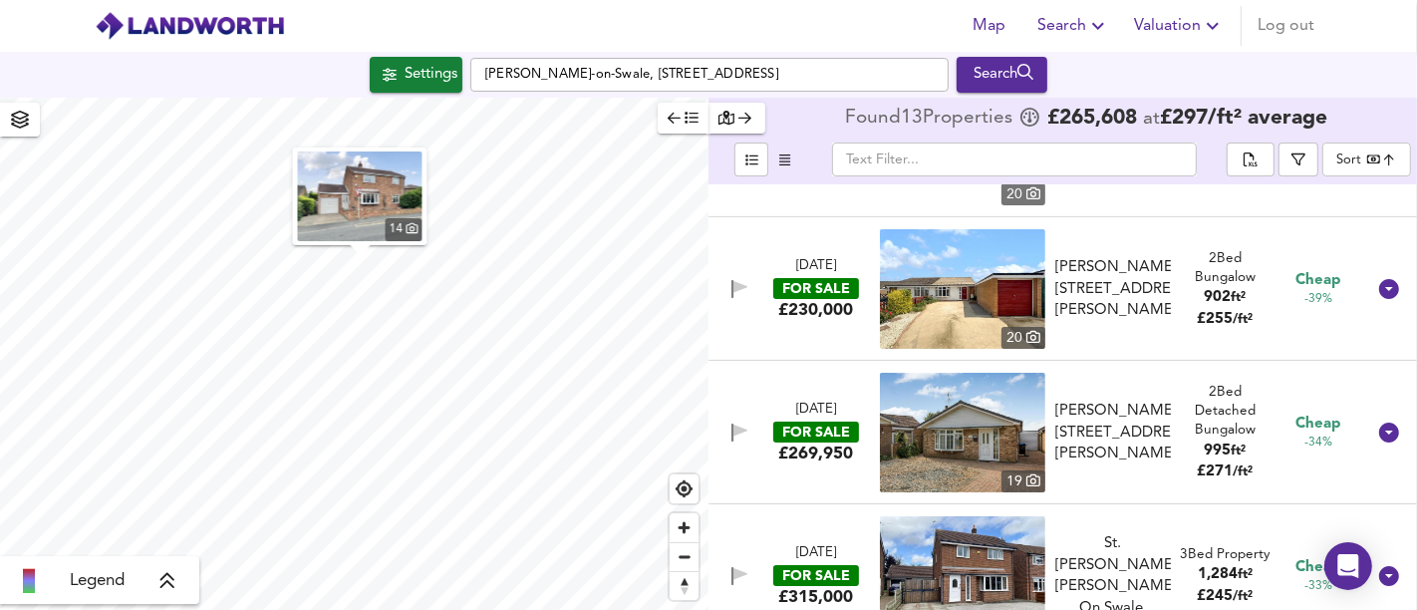
scroll to position [0, 0]
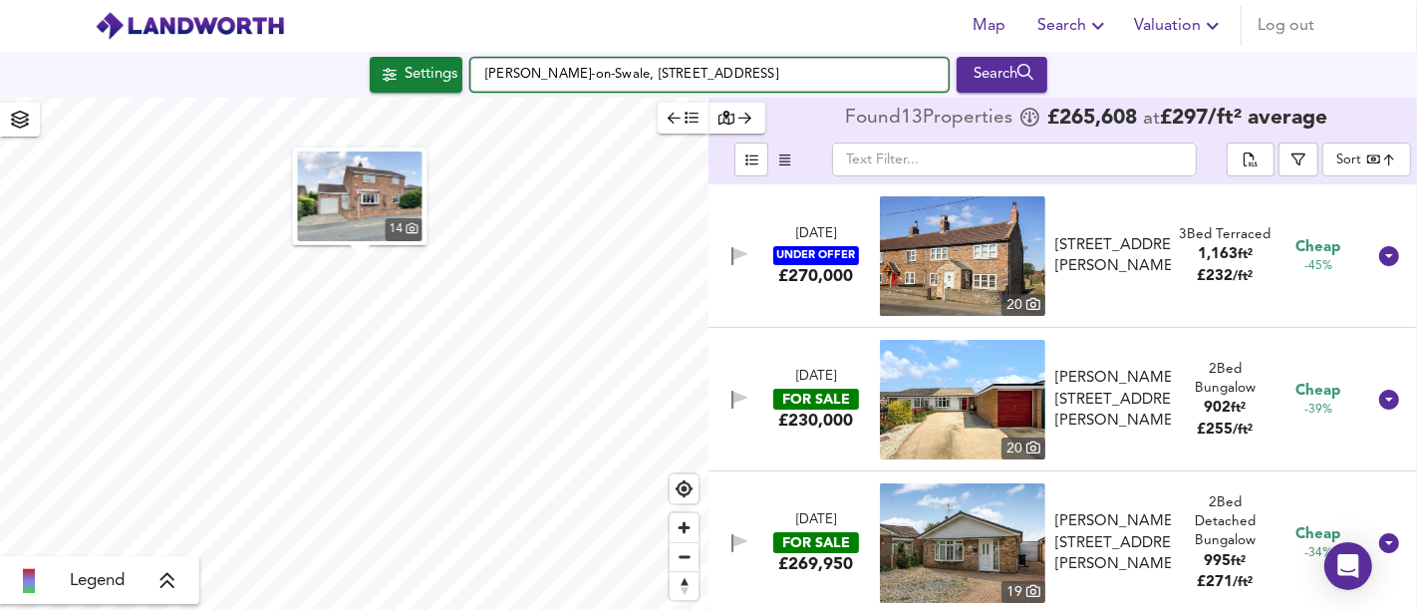
click at [837, 87] on input "[PERSON_NAME]-on-Swale, [STREET_ADDRESS]" at bounding box center [709, 75] width 478 height 34
click at [836, 75] on input "[PERSON_NAME]-on-Swale, [STREET_ADDRESS]" at bounding box center [709, 75] width 478 height 34
drag, startPoint x: 844, startPoint y: 67, endPoint x: 580, endPoint y: 41, distance: 265.3
click at [432, 27] on div "Map Search Valuation Log out Settings [PERSON_NAME]-on-[GEOGRAPHIC_DATA], [STRE…" at bounding box center [708, 305] width 1417 height 610
paste input "[STREET_ADDRESS]"
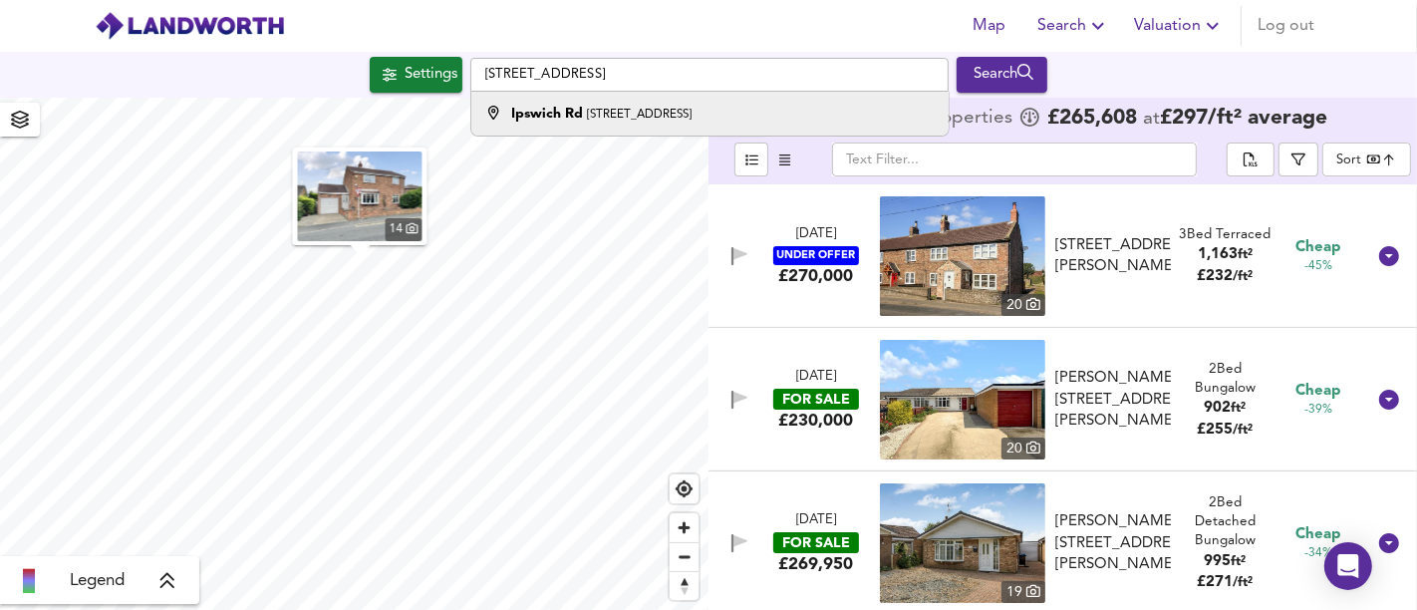
click at [607, 104] on div "[STREET_ADDRESS]" at bounding box center [601, 114] width 180 height 20
type input "[STREET_ADDRESS]"
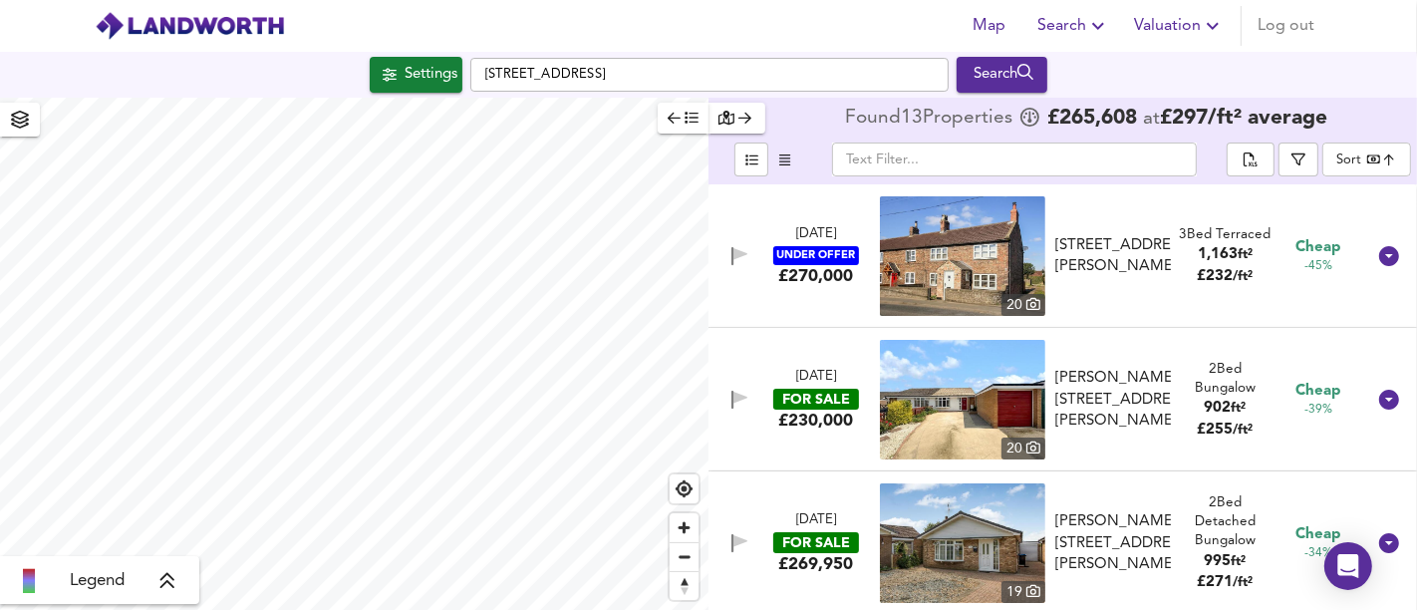
click at [333, 609] on html "Map Search Valuation Log out Settings [GEOGRAPHIC_DATA] 4NJ Search Legend Found…" at bounding box center [708, 305] width 1417 height 610
click at [439, 609] on html "Map Search Valuation Log out Settings [GEOGRAPHIC_DATA] 4NJ Search Legend Found…" at bounding box center [708, 305] width 1417 height 610
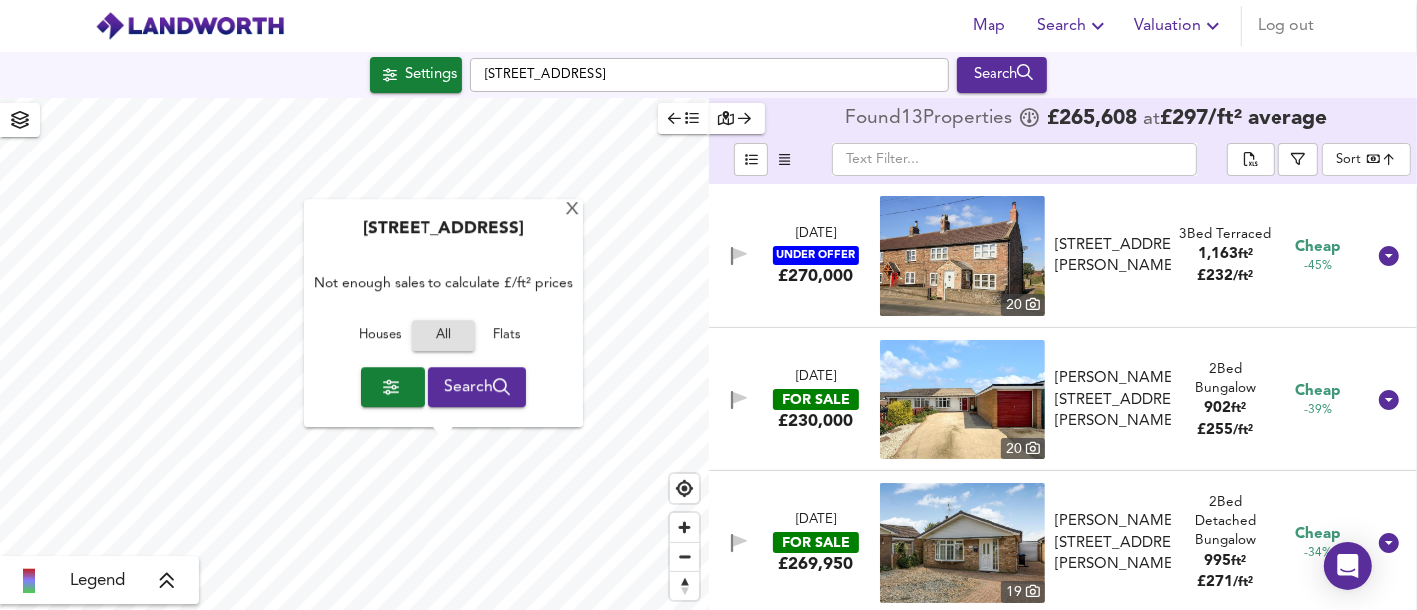
click at [378, 334] on span "Houses" at bounding box center [380, 336] width 54 height 23
click at [569, 203] on div "X" at bounding box center [572, 210] width 17 height 19
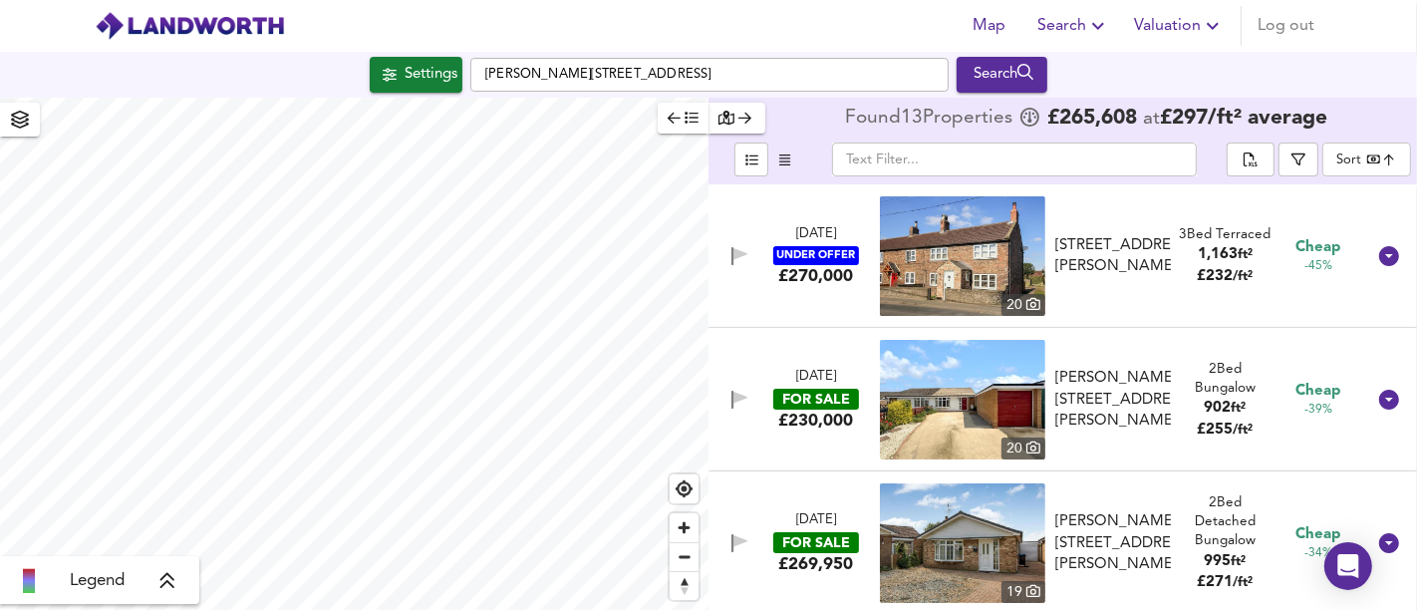
type input "3900"
click at [421, 72] on div "Settings" at bounding box center [431, 75] width 53 height 26
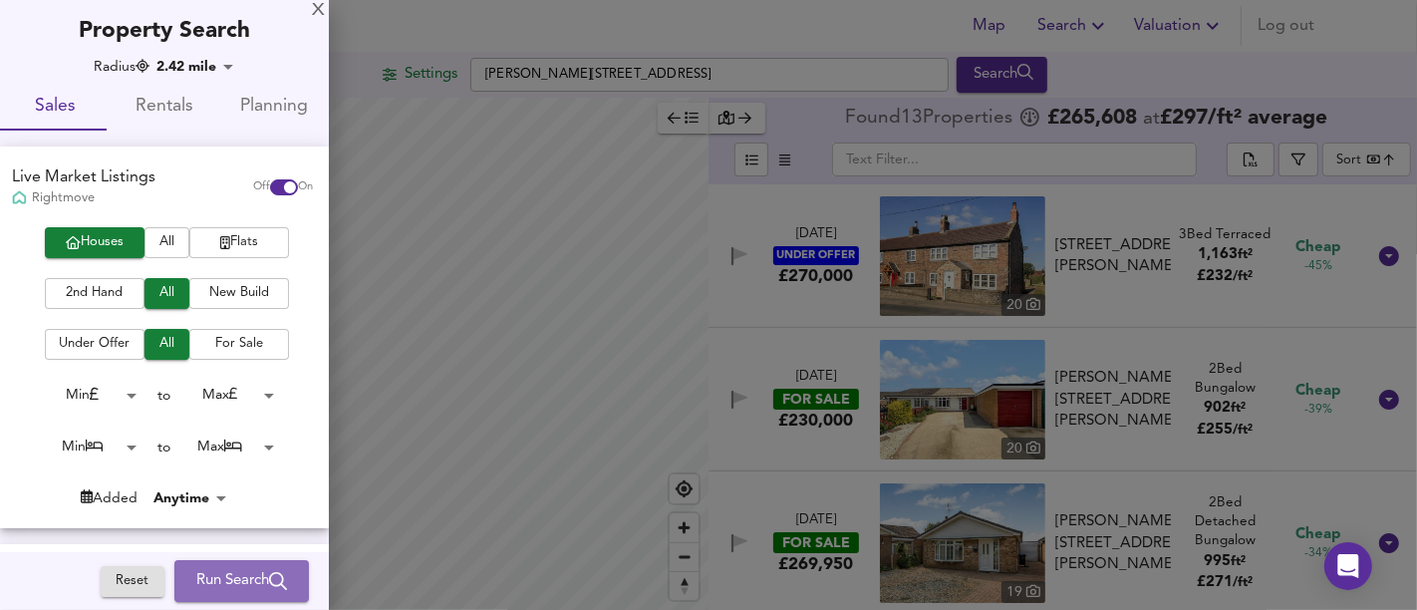
click at [225, 572] on span "Run Search" at bounding box center [241, 581] width 91 height 26
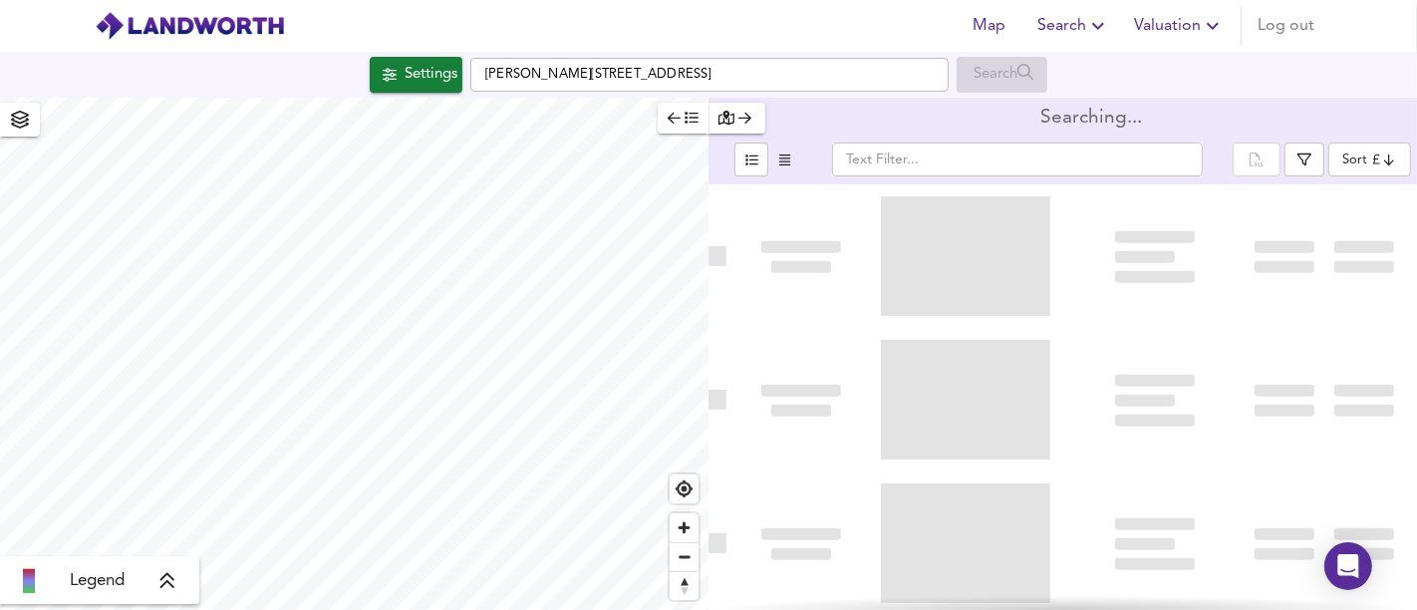
type input "bestdeal"
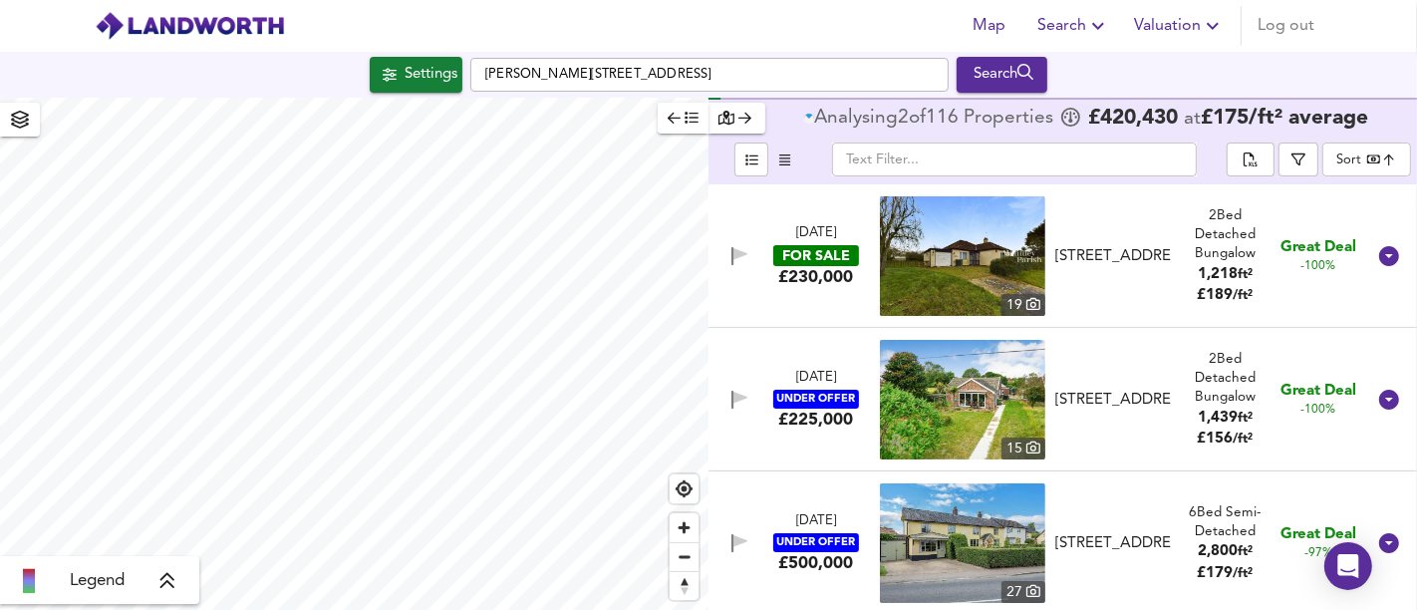
type input "1684"
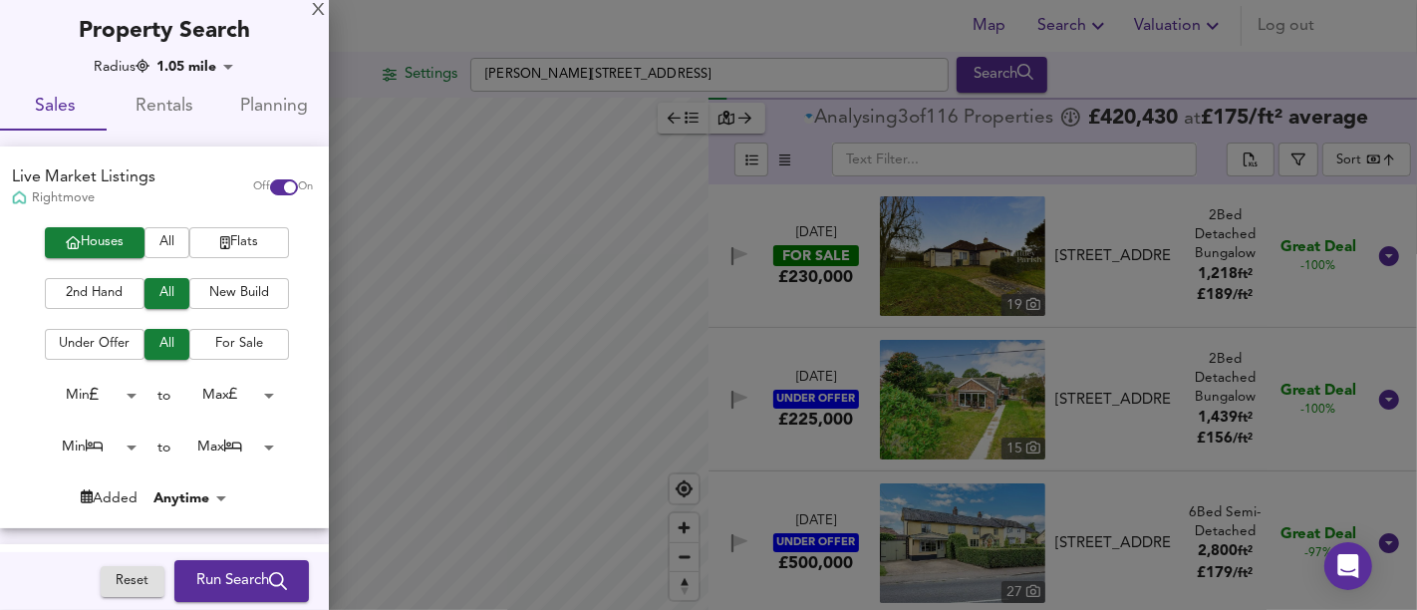
click at [269, 576] on icon "submit" at bounding box center [278, 581] width 18 height 18
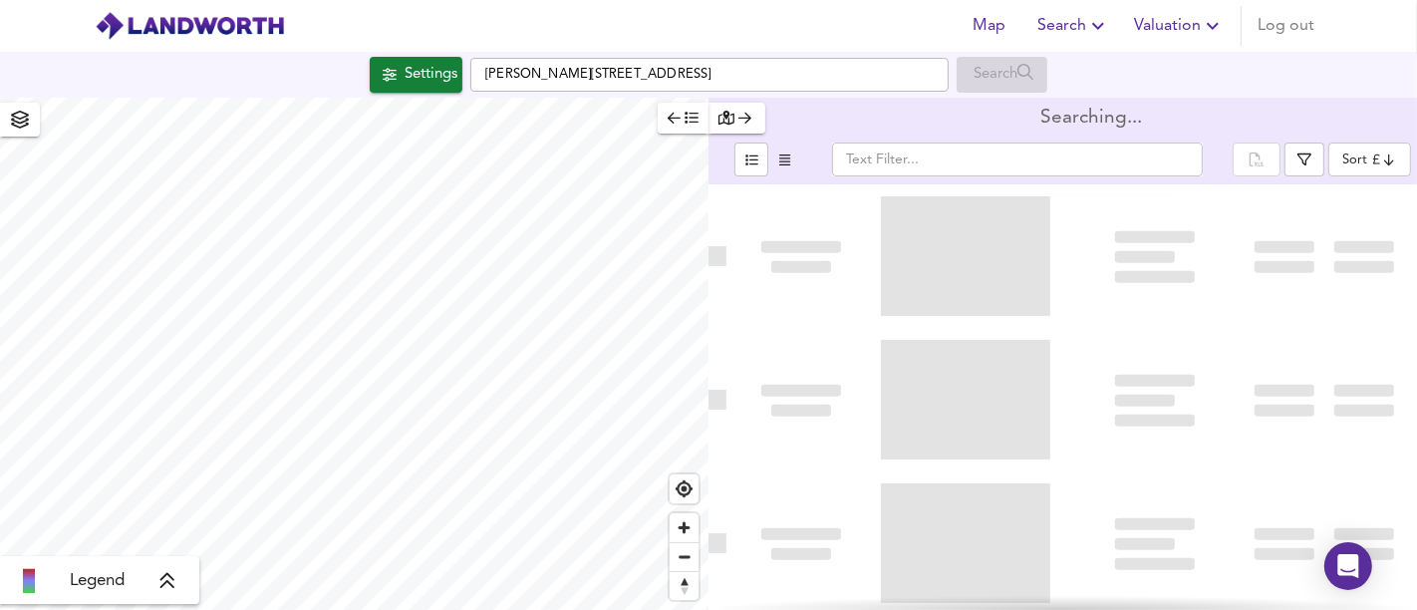
type input "bestdeal"
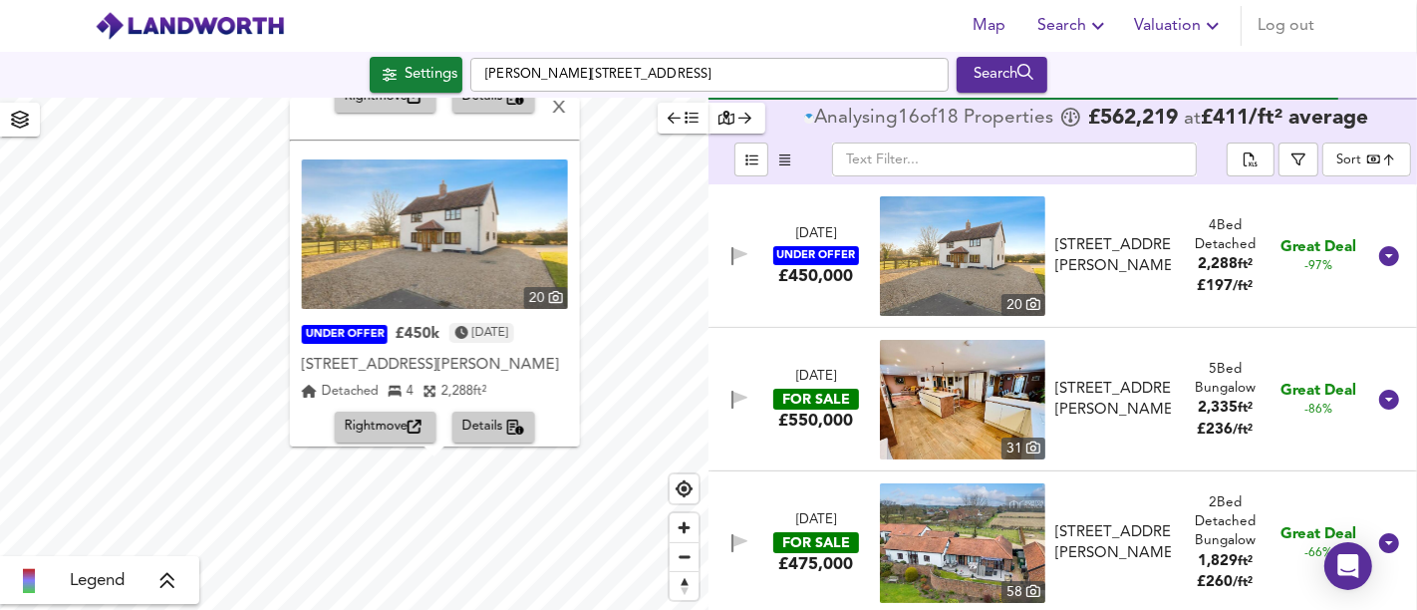
scroll to position [313, 0]
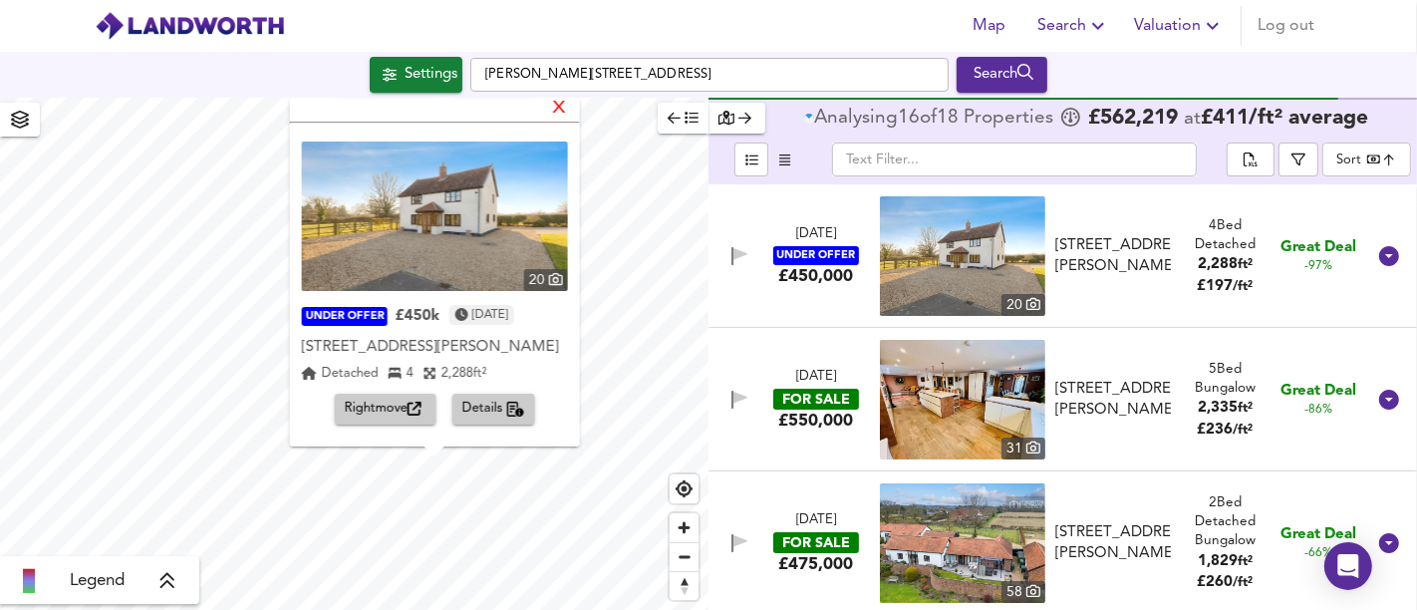
click at [567, 107] on div "X" at bounding box center [558, 109] width 17 height 19
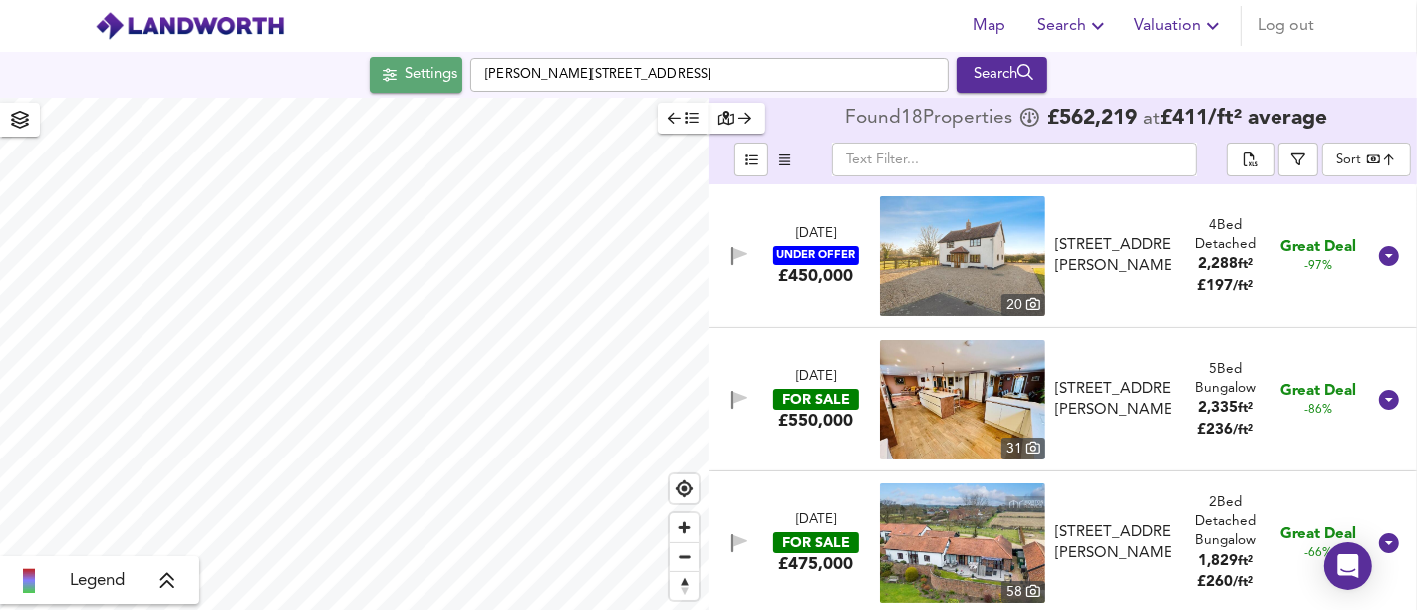
click at [428, 81] on div "Settings" at bounding box center [431, 75] width 53 height 26
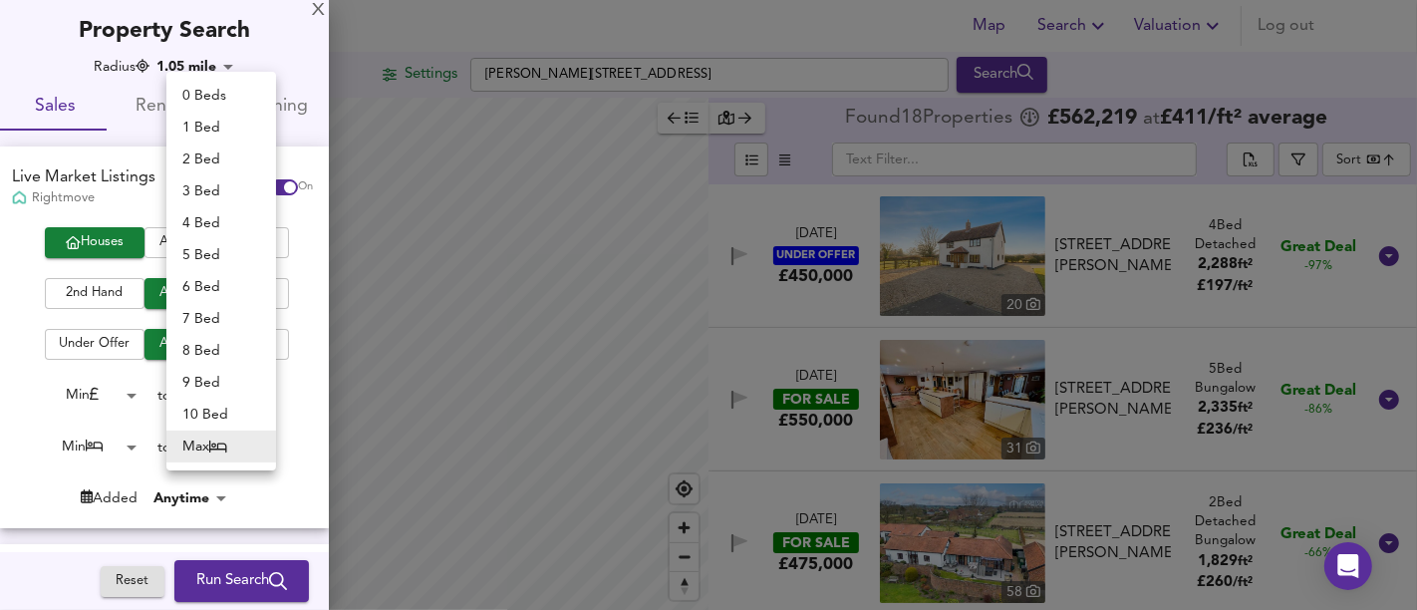
click at [251, 433] on body "Map Search Valuation Log out Settings [PERSON_NAME][GEOGRAPHIC_DATA] 4XE Search…" at bounding box center [708, 305] width 1417 height 610
click at [250, 186] on li "3 Bed" at bounding box center [221, 191] width 110 height 32
type input "3"
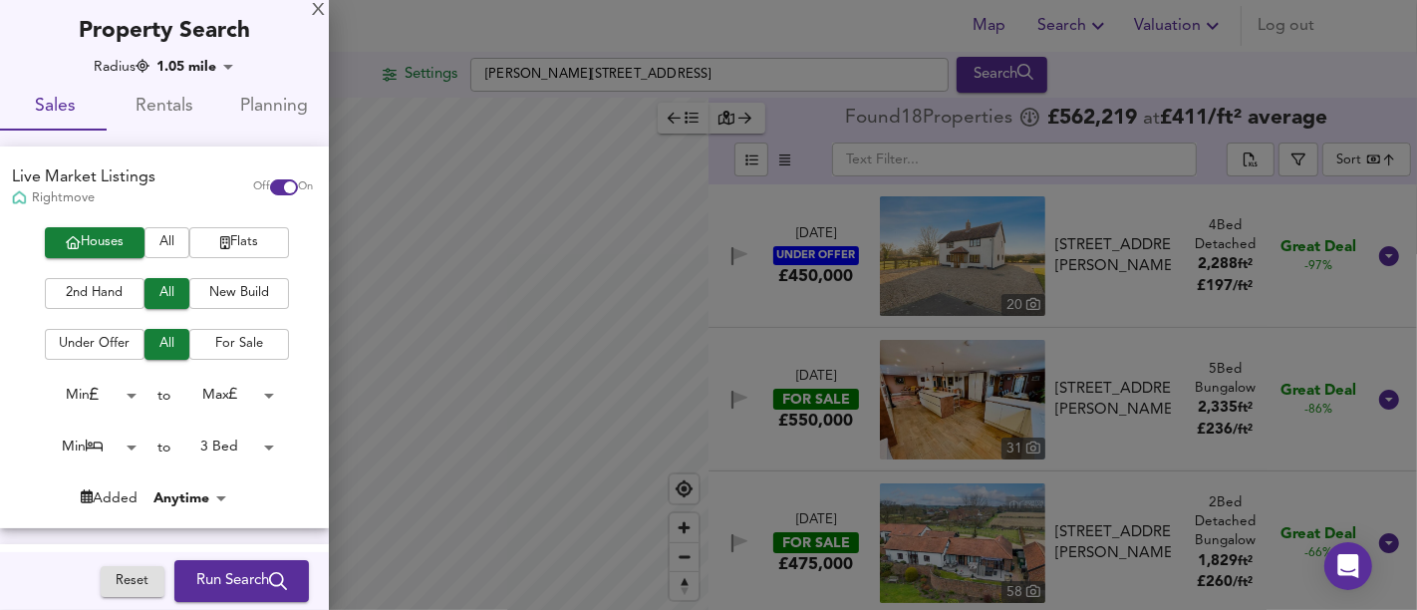
click at [221, 568] on span "Run Search" at bounding box center [241, 581] width 91 height 26
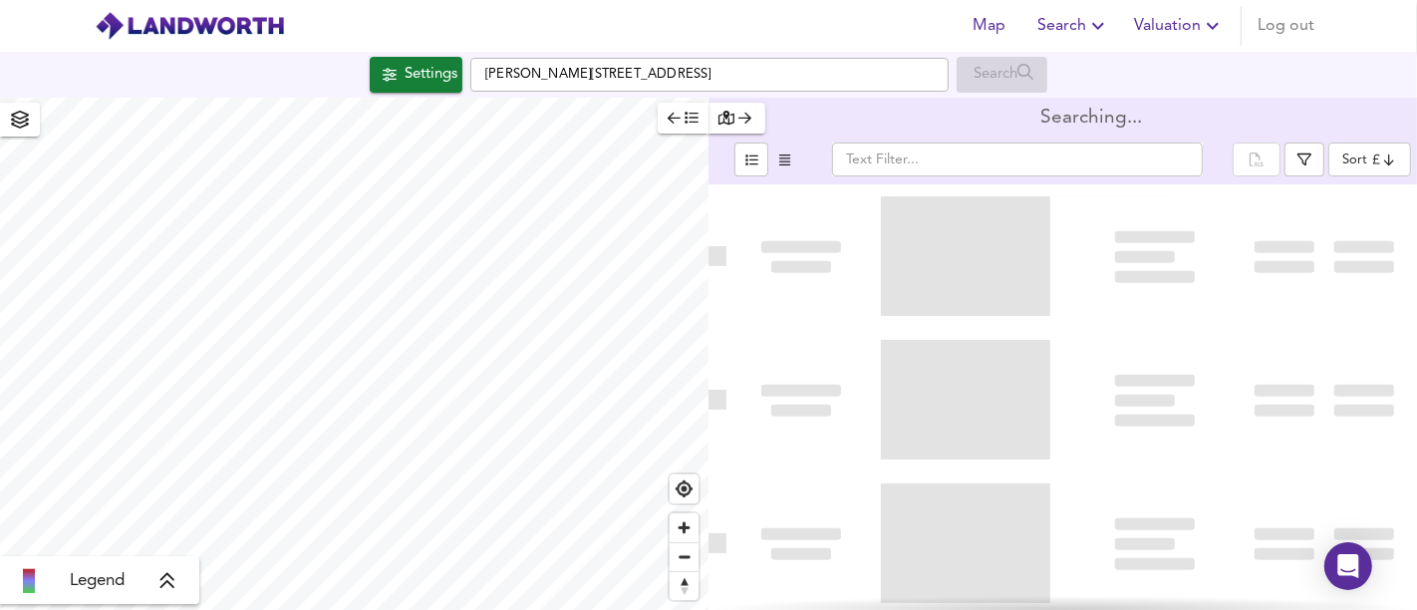
type input "bestdeal"
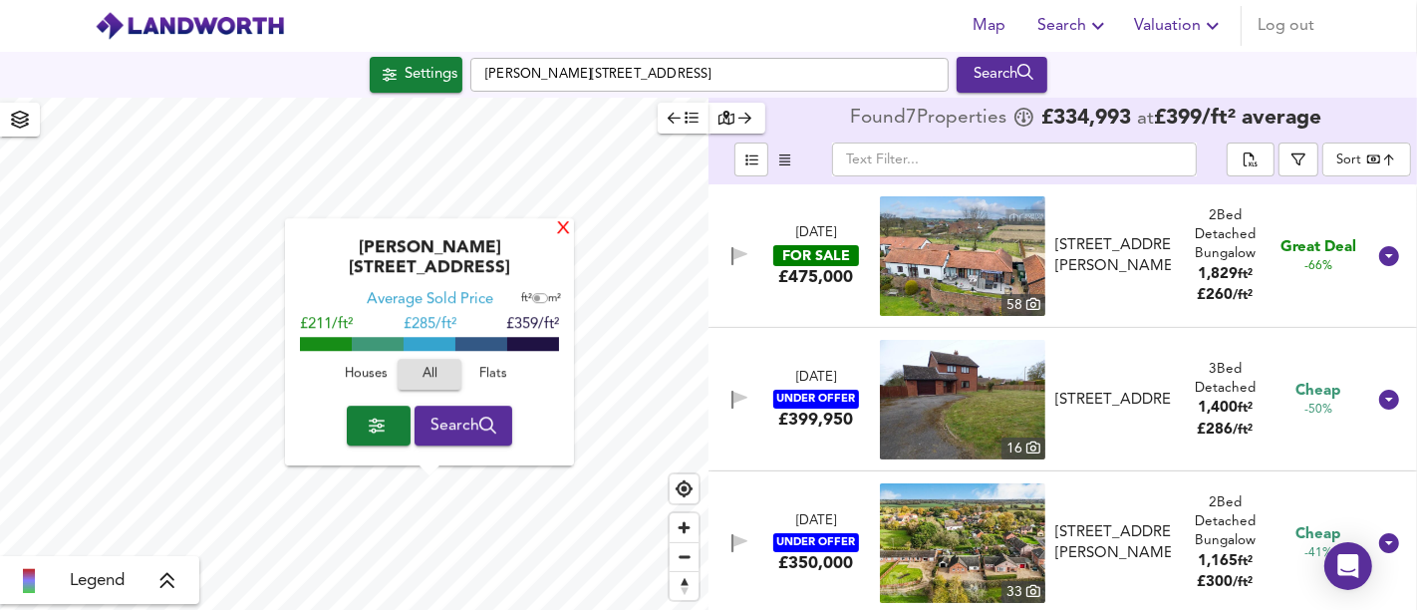
click at [555, 239] on div "X" at bounding box center [563, 229] width 17 height 19
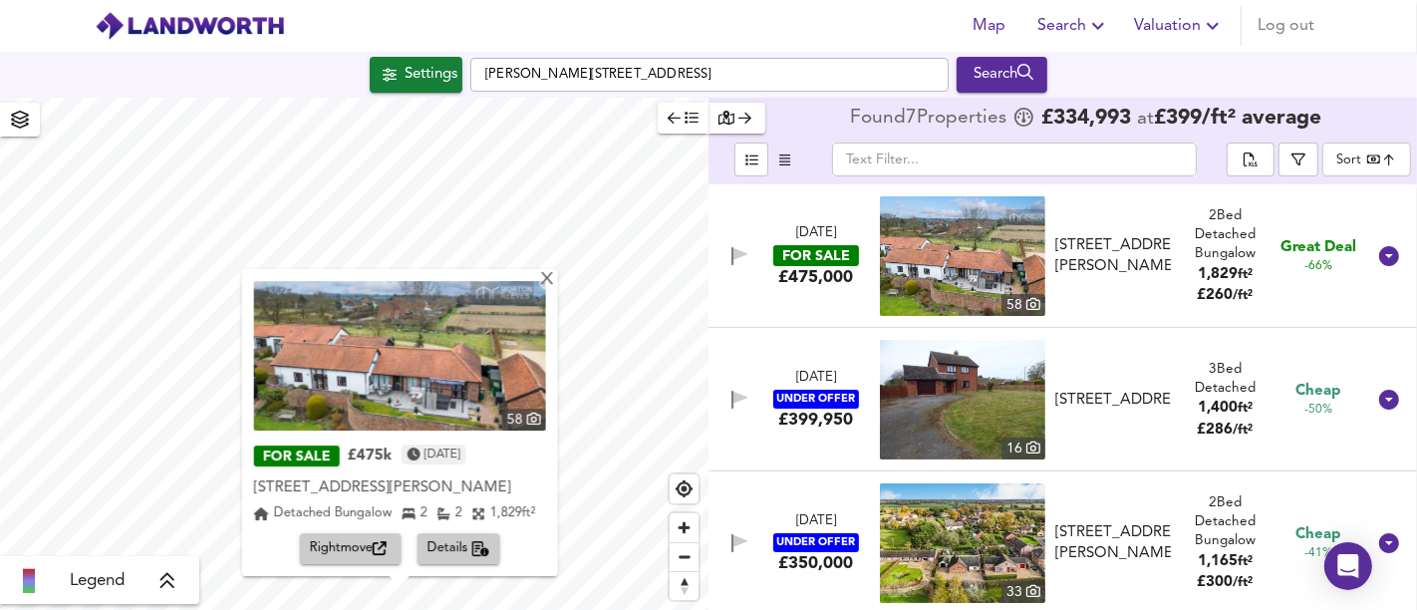
click at [624, 609] on html "Map Search Valuation Log out Settings [PERSON_NAME][GEOGRAPHIC_DATA] Search X 5…" at bounding box center [708, 305] width 1417 height 610
